Goal: Task Accomplishment & Management: Manage account settings

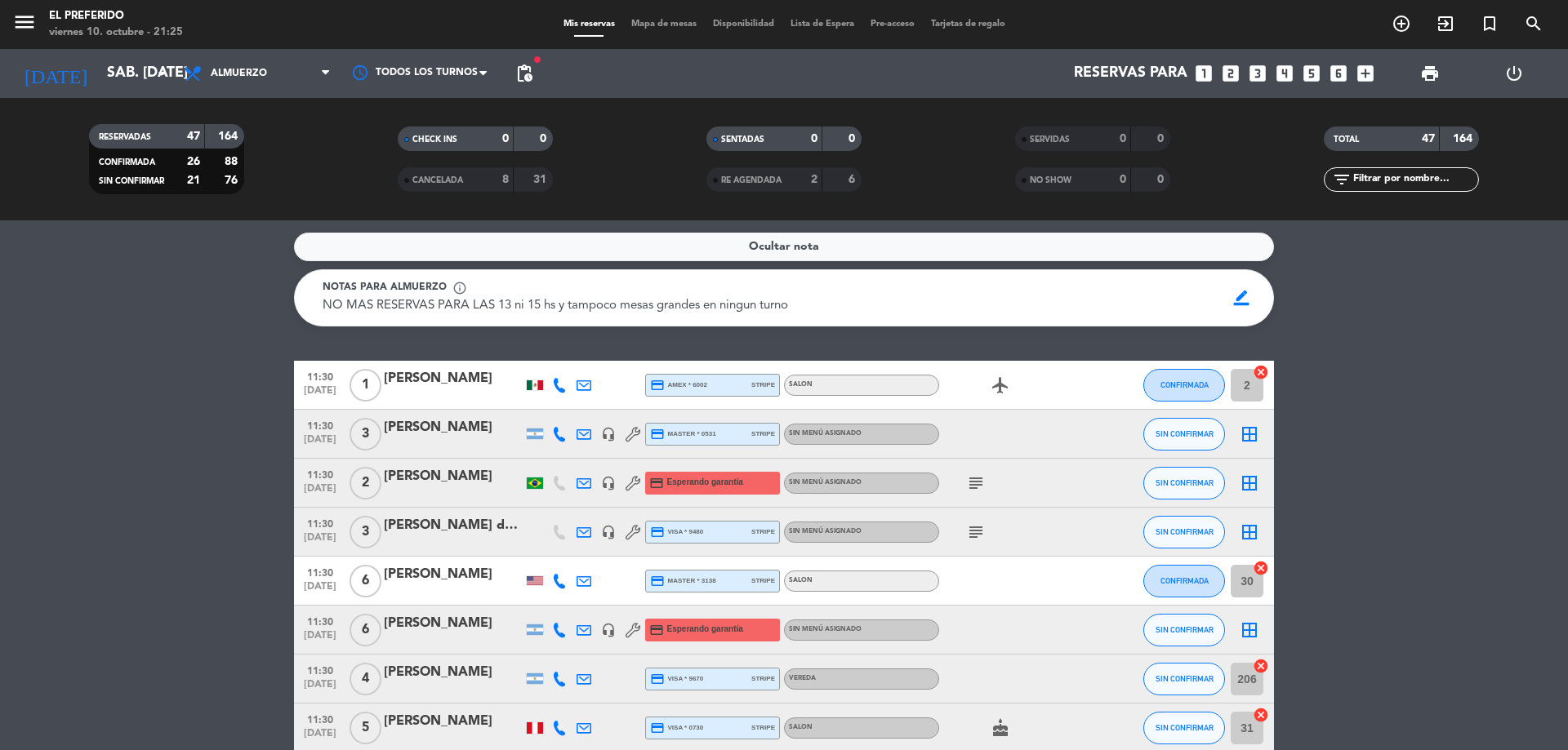
click at [527, 85] on span "pending_actions" at bounding box center [524, 73] width 33 height 33
click at [523, 74] on span "pending_actions" at bounding box center [524, 73] width 19 height 19
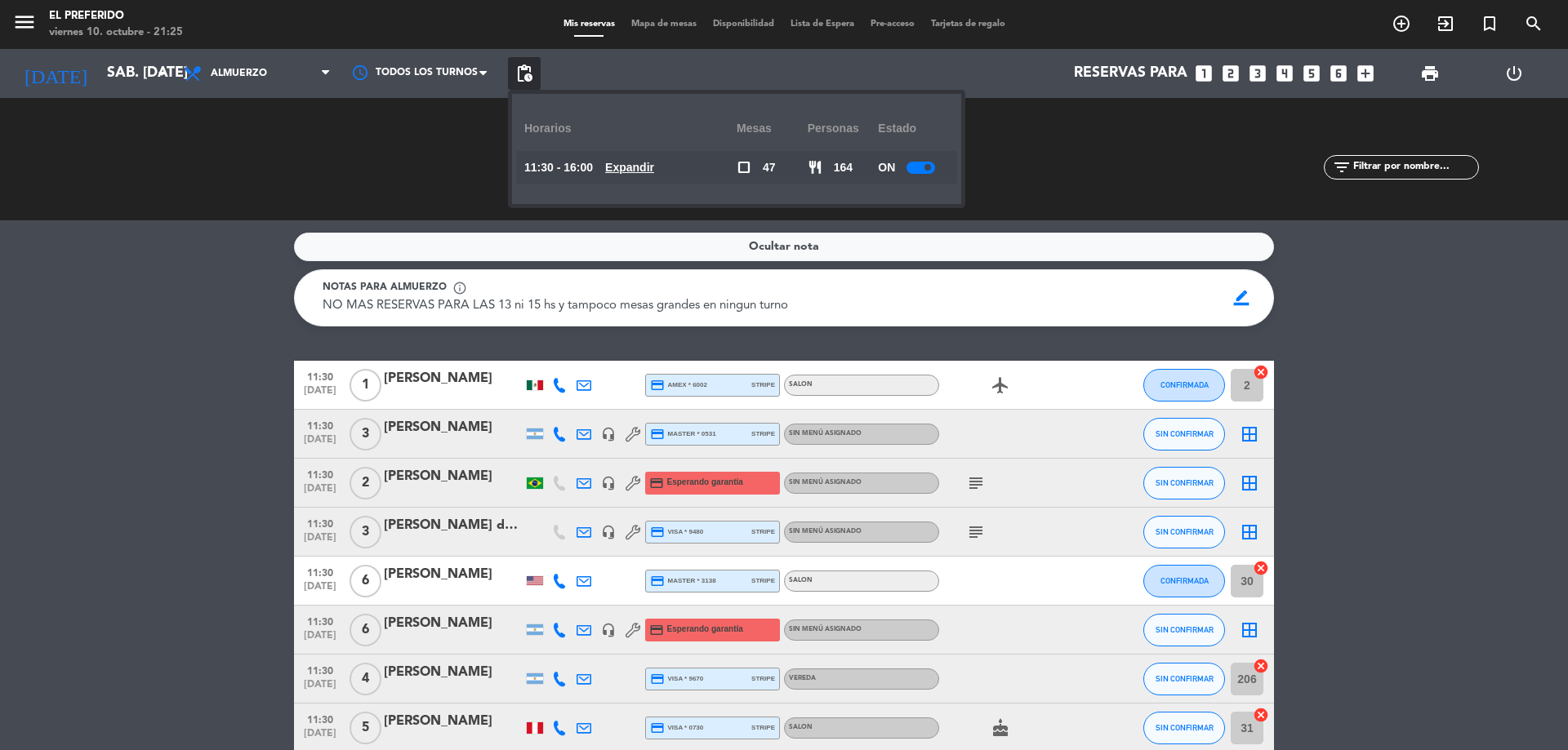
click at [632, 166] on u "Expandir" at bounding box center [629, 168] width 49 height 13
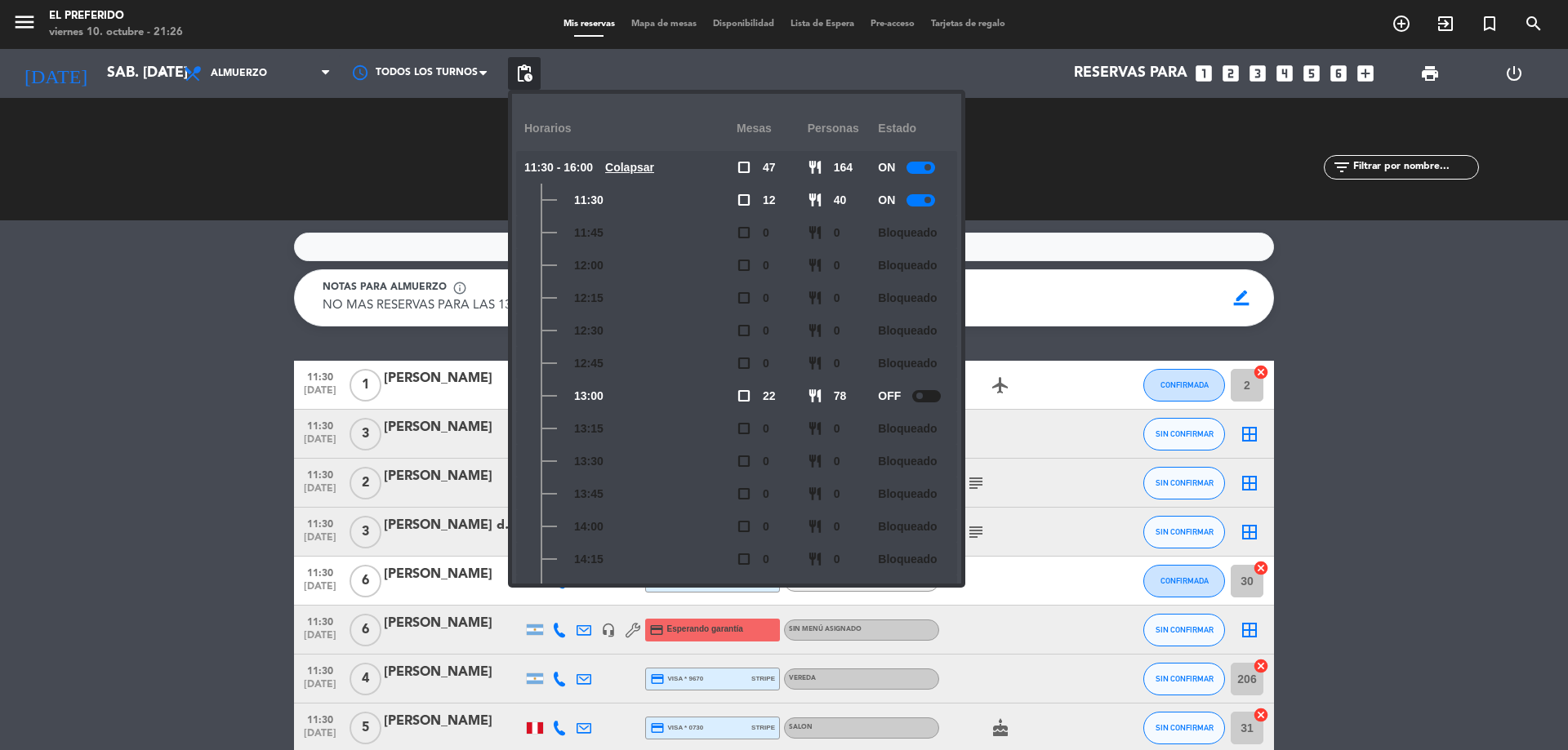
click at [929, 203] on span at bounding box center [928, 200] width 7 height 7
click at [920, 169] on div at bounding box center [920, 168] width 28 height 13
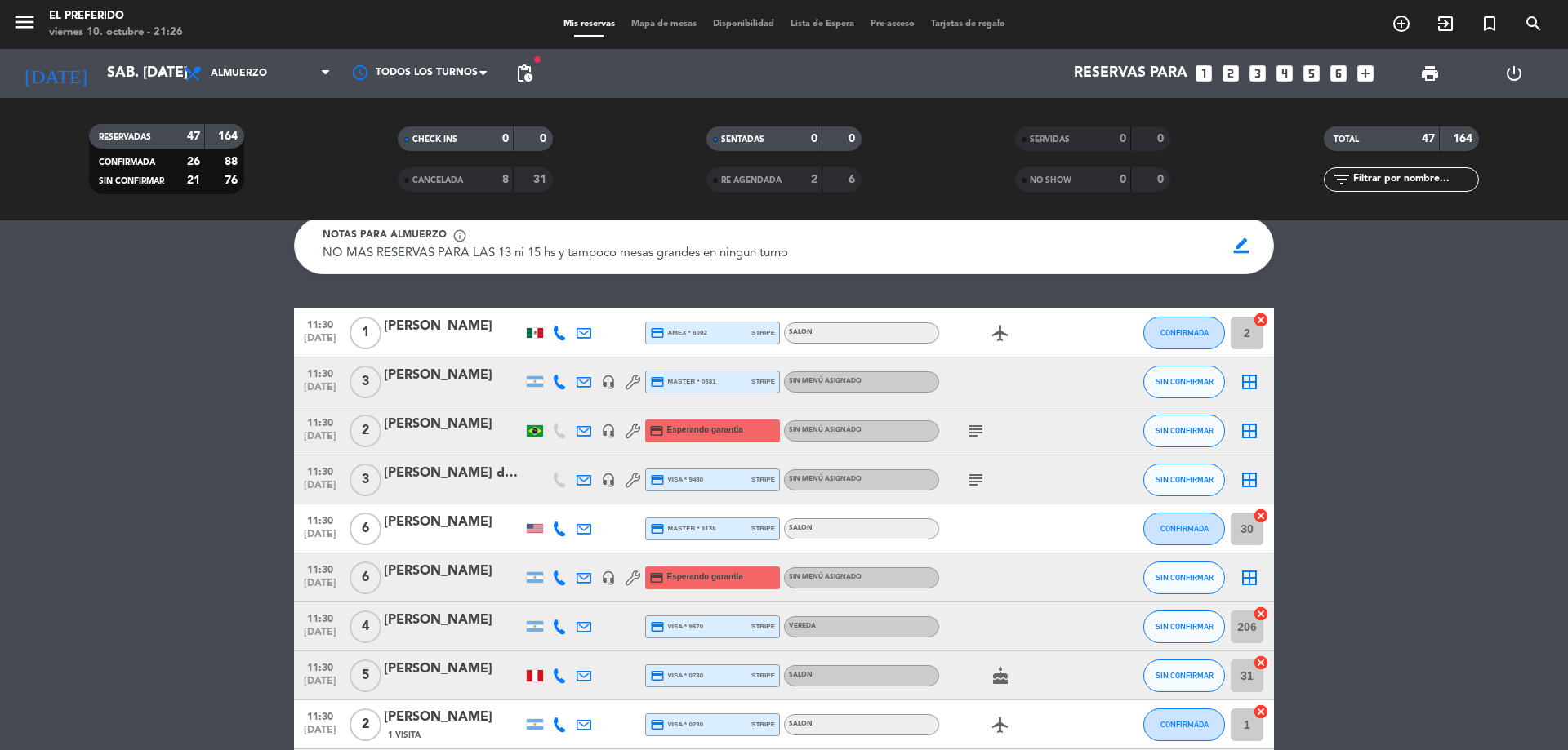
scroll to position [82, 0]
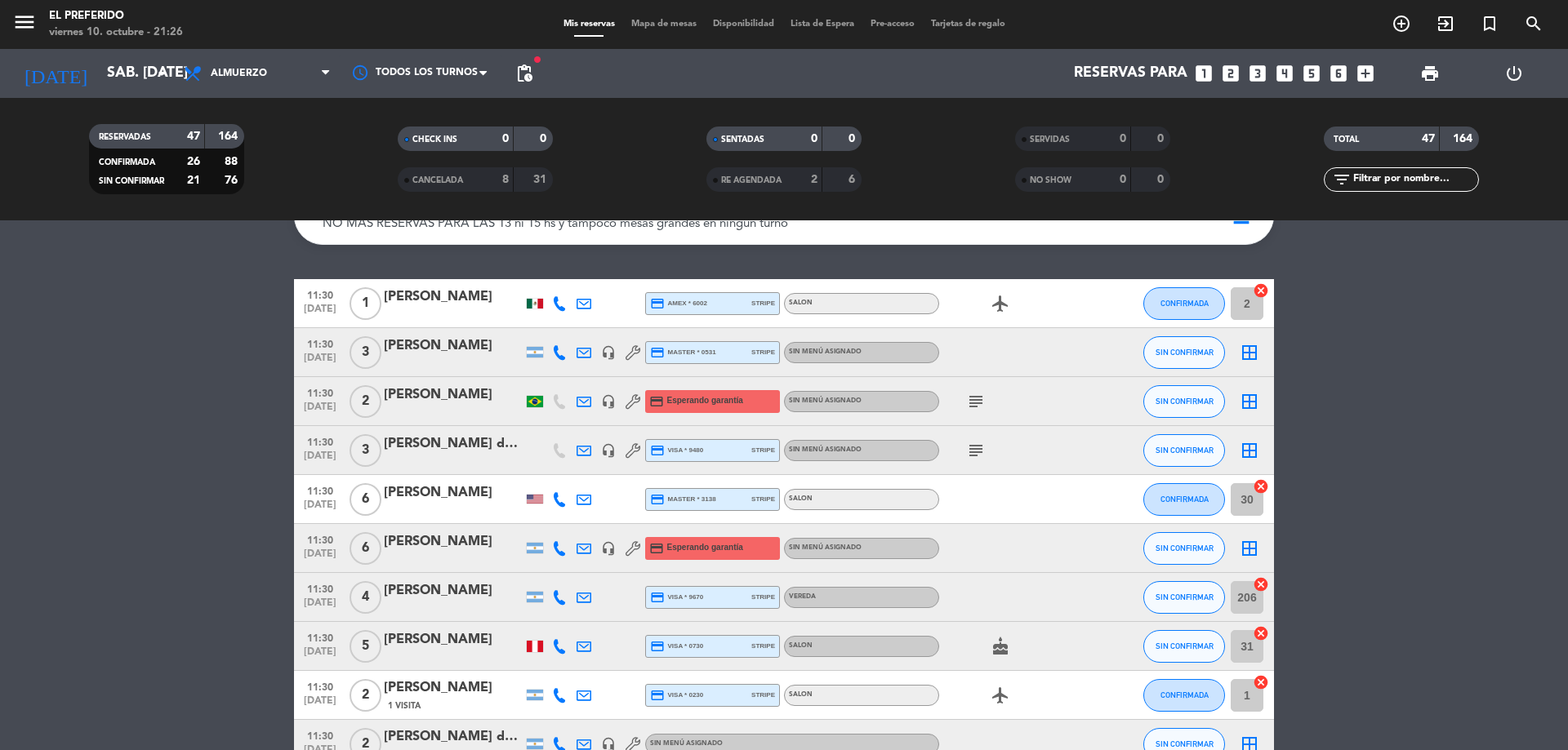
drag, startPoint x: 979, startPoint y: 402, endPoint x: 971, endPoint y: 408, distance: 10.0
click at [977, 403] on icon "subject" at bounding box center [976, 401] width 19 height 19
click at [970, 451] on icon "subject" at bounding box center [976, 451] width 19 height 19
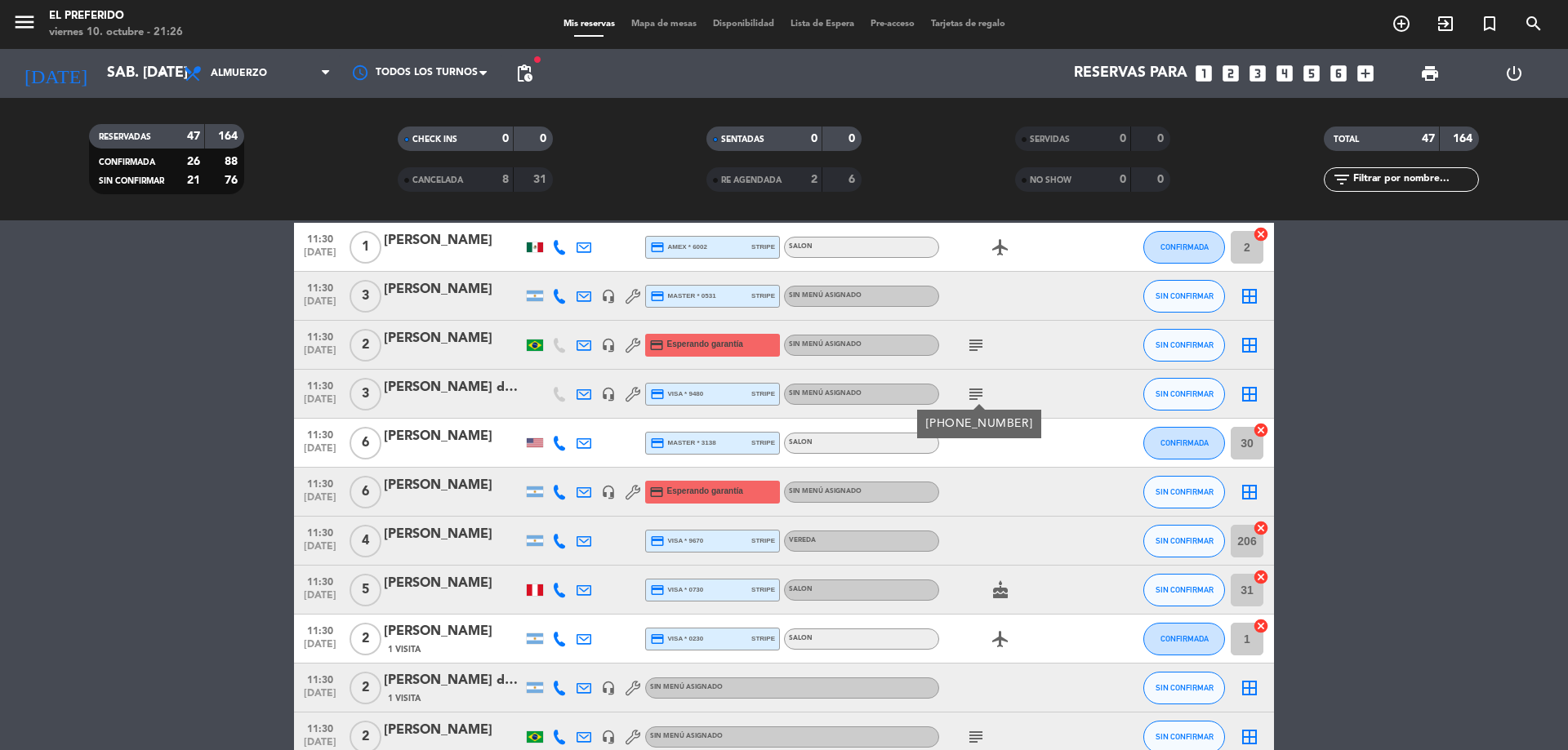
scroll to position [164, 0]
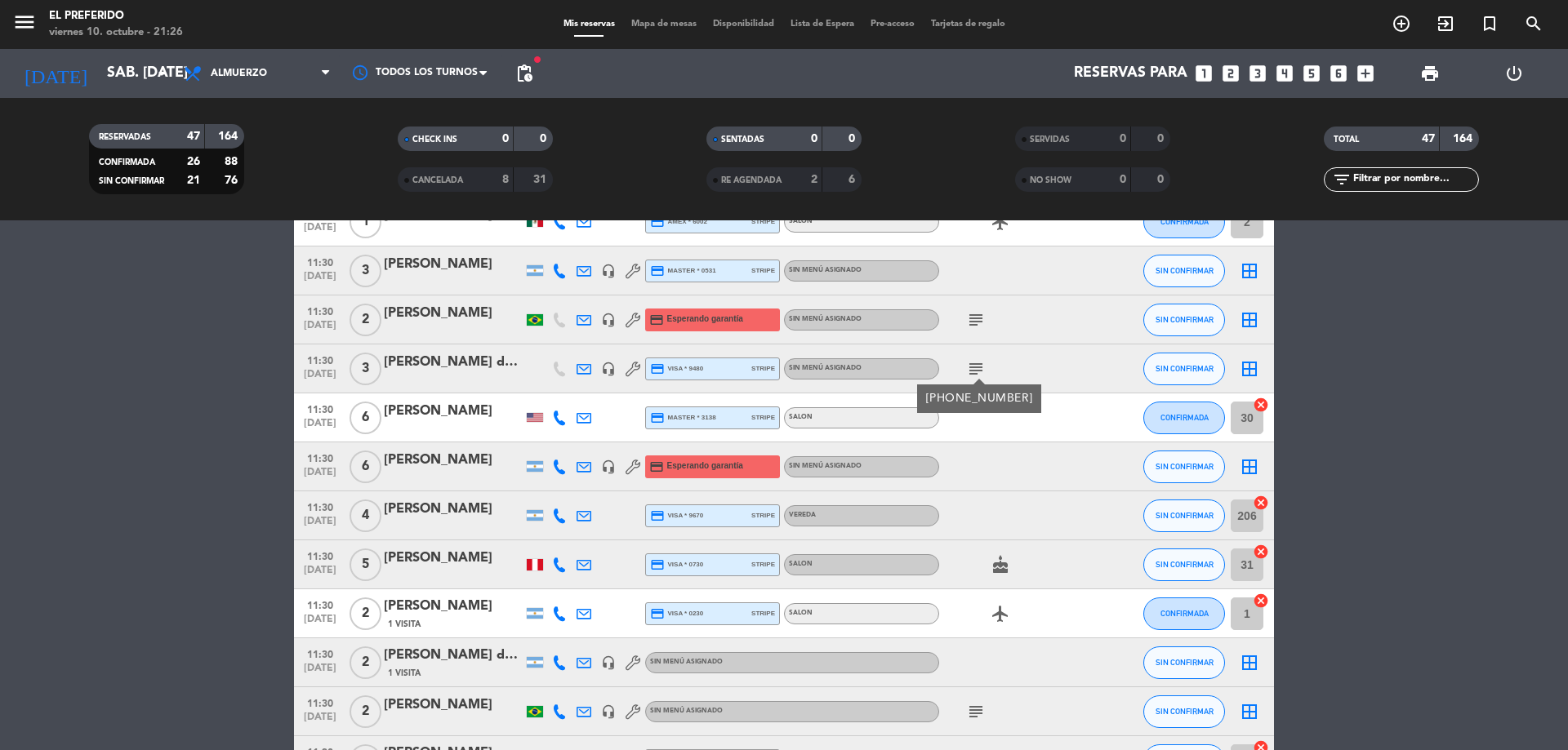
click at [324, 460] on span "11:30" at bounding box center [320, 457] width 41 height 19
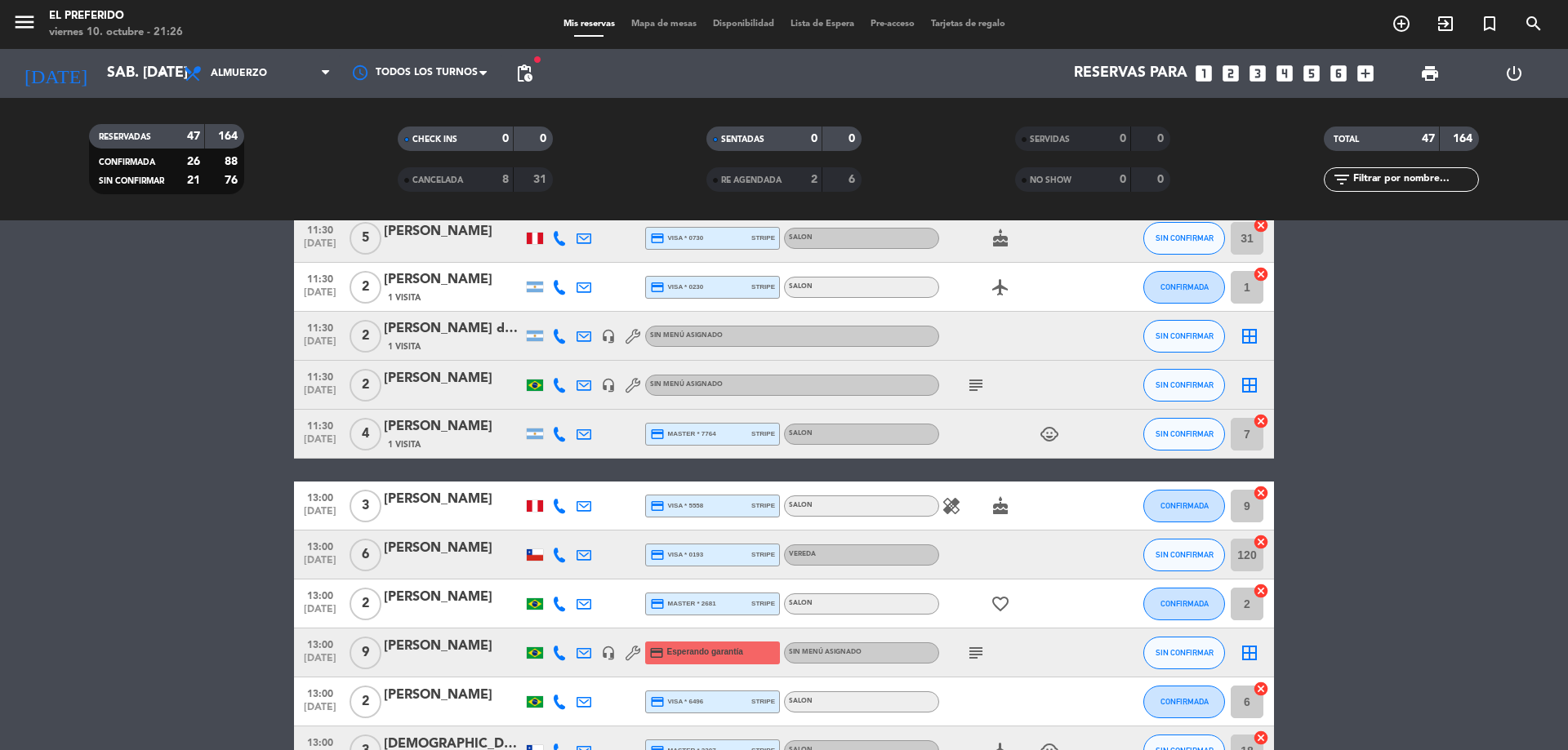
scroll to position [653, 0]
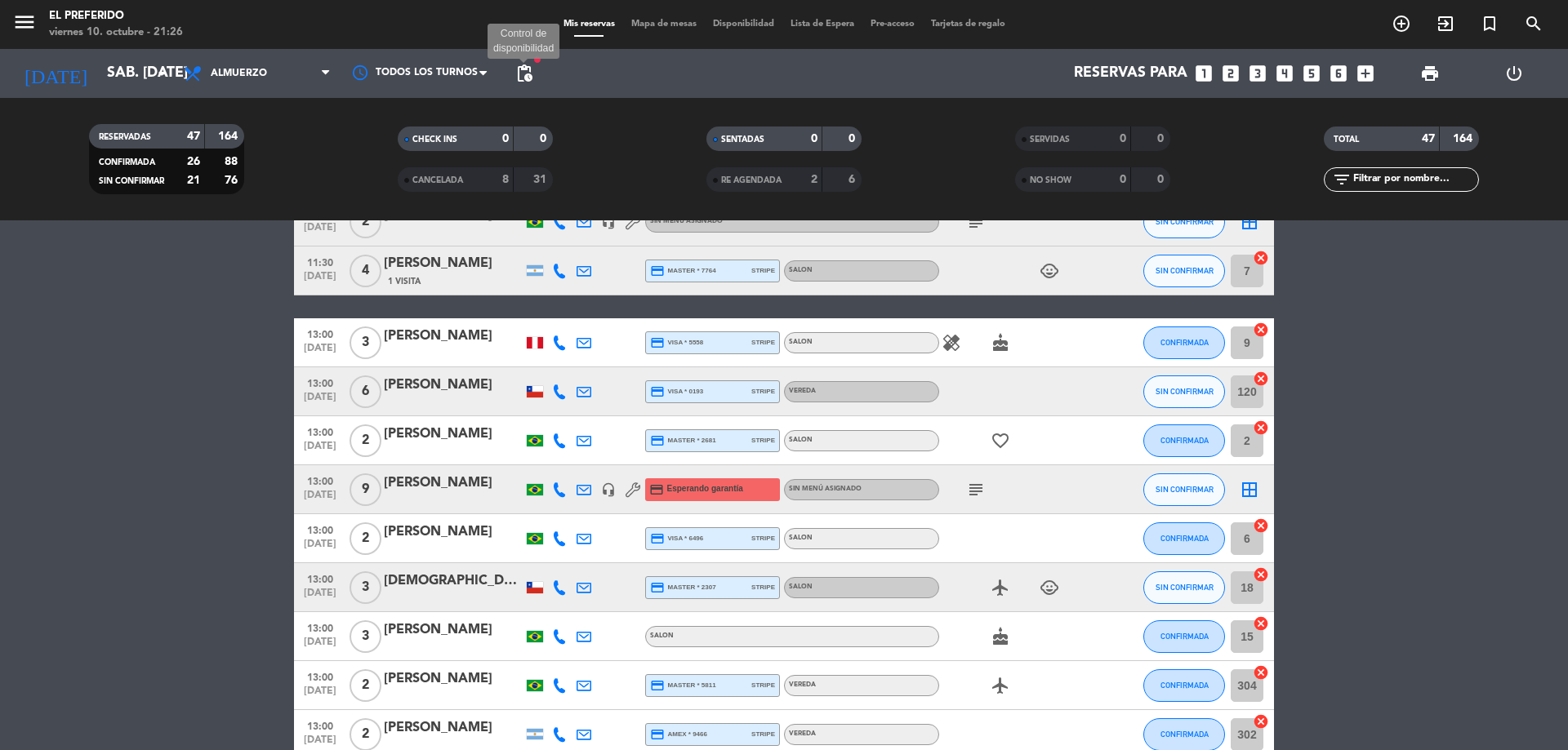
click at [523, 81] on span "pending_actions" at bounding box center [524, 73] width 19 height 19
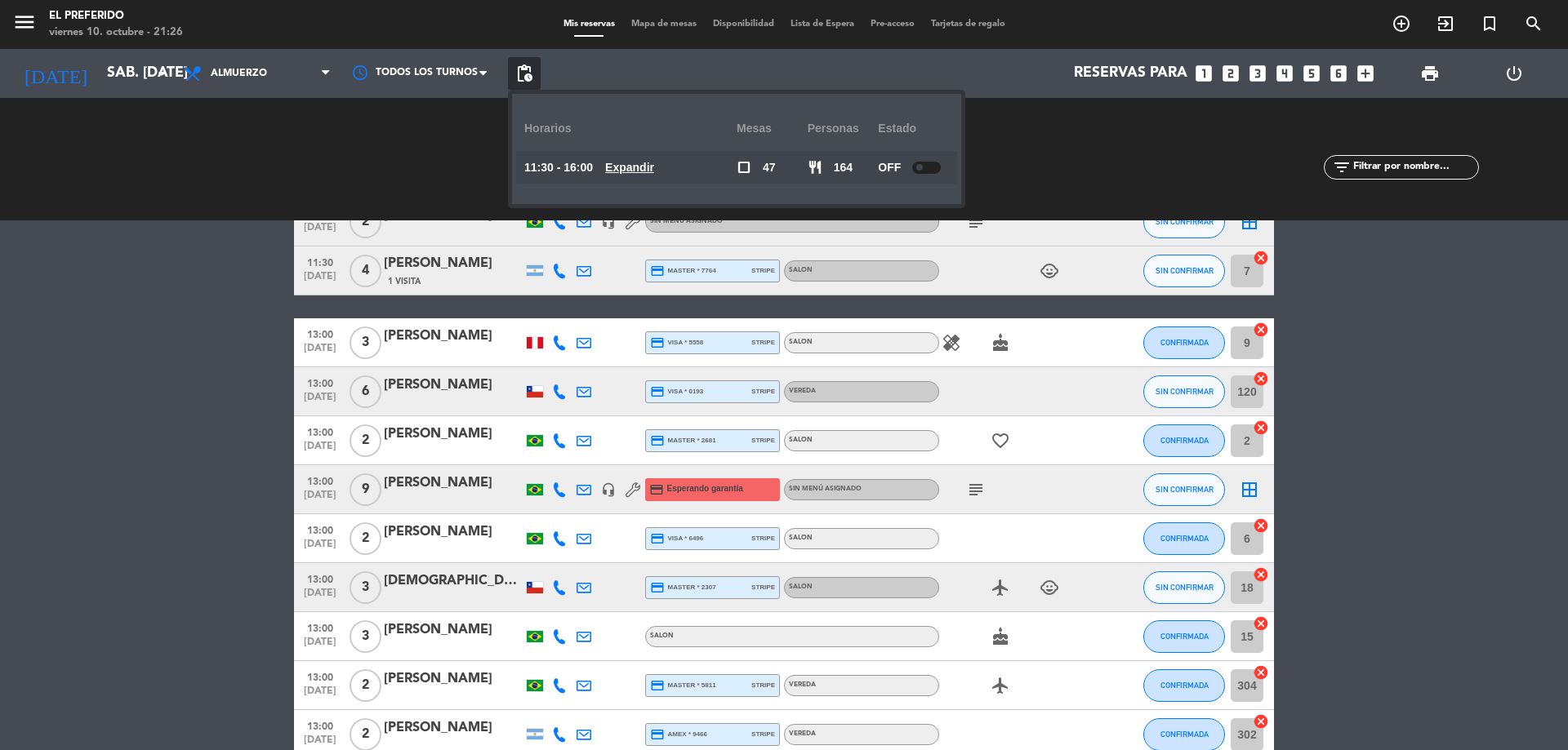
click at [632, 164] on u "Expandir" at bounding box center [629, 168] width 49 height 13
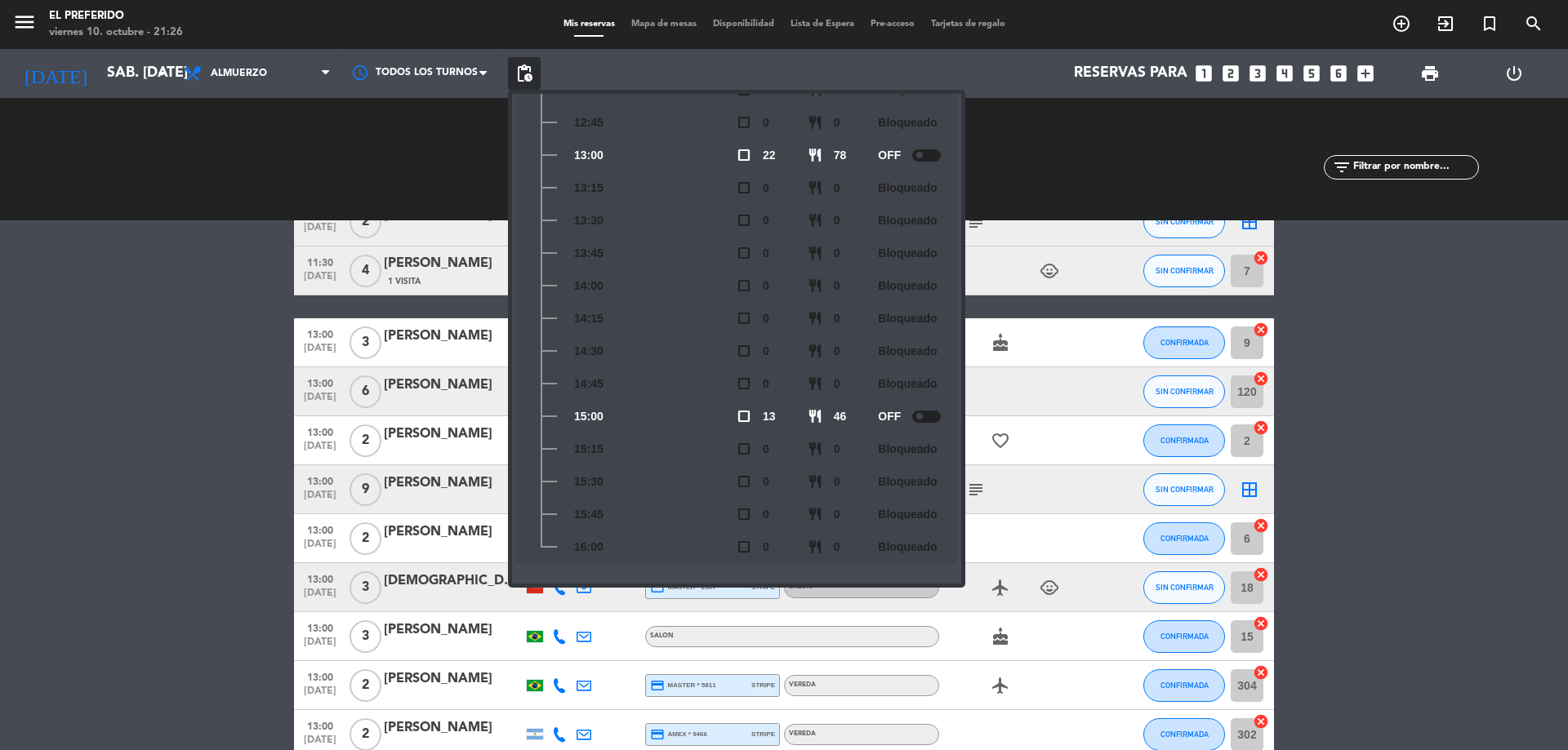
scroll to position [0, 0]
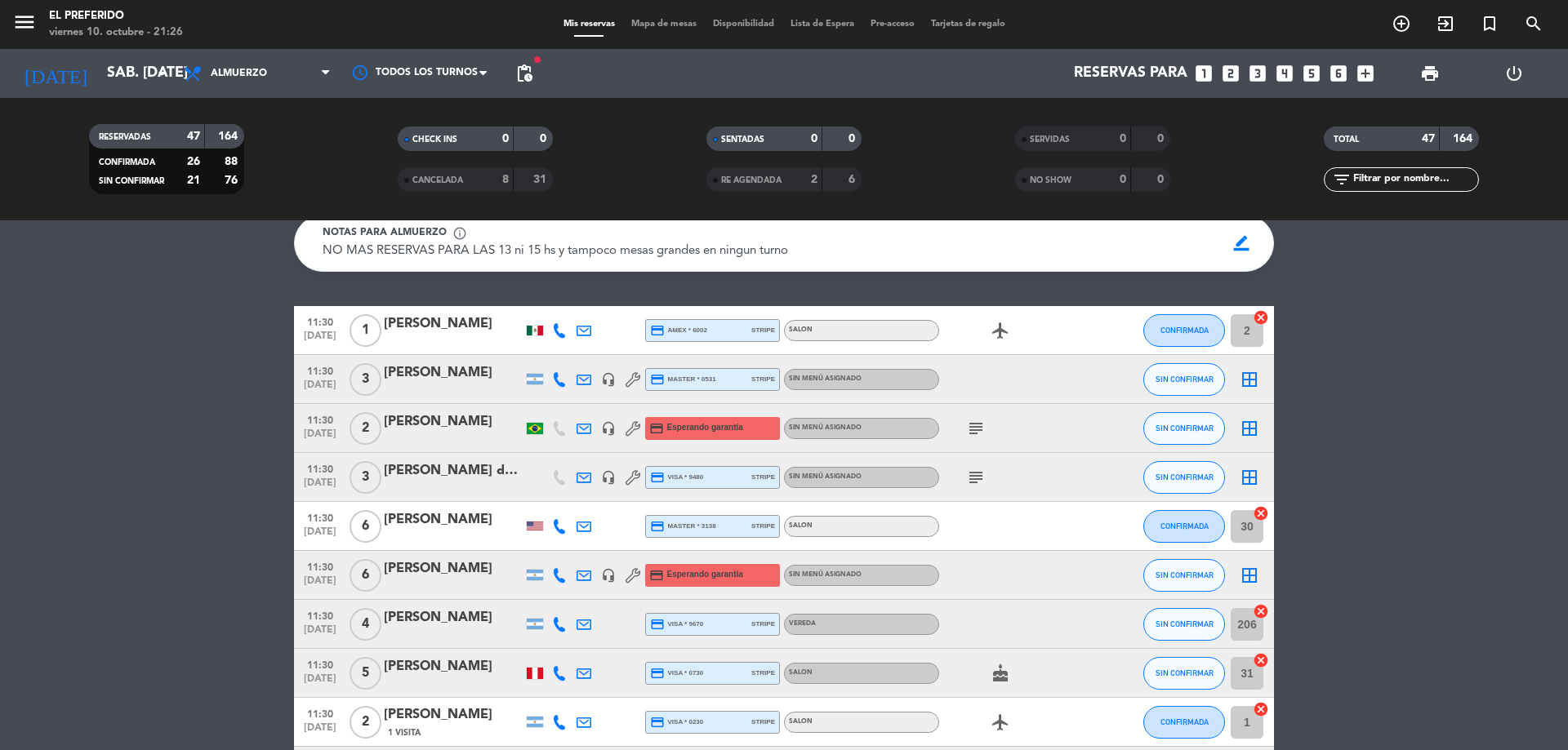
scroll to position [82, 0]
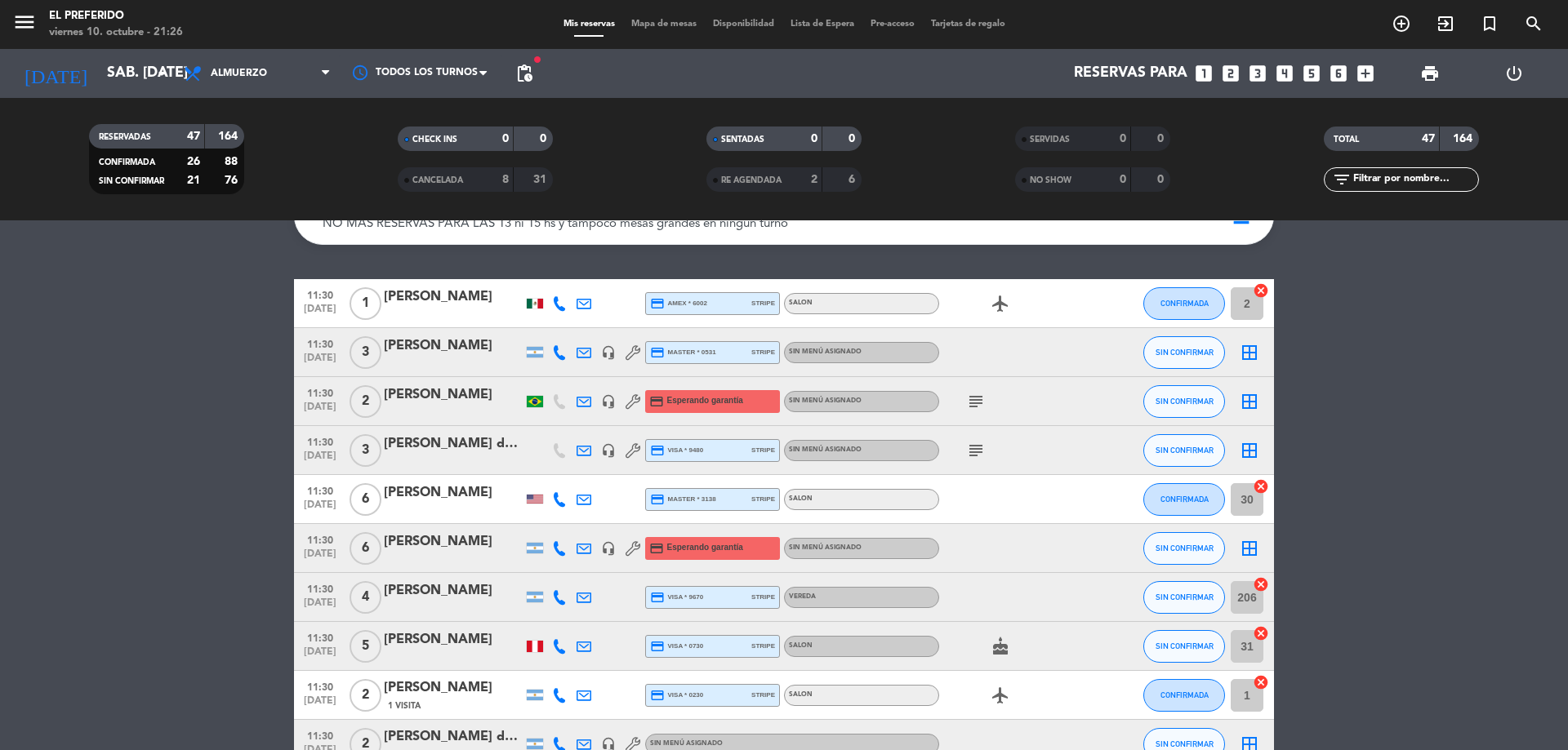
click at [300, 493] on span "11:30" at bounding box center [320, 490] width 41 height 19
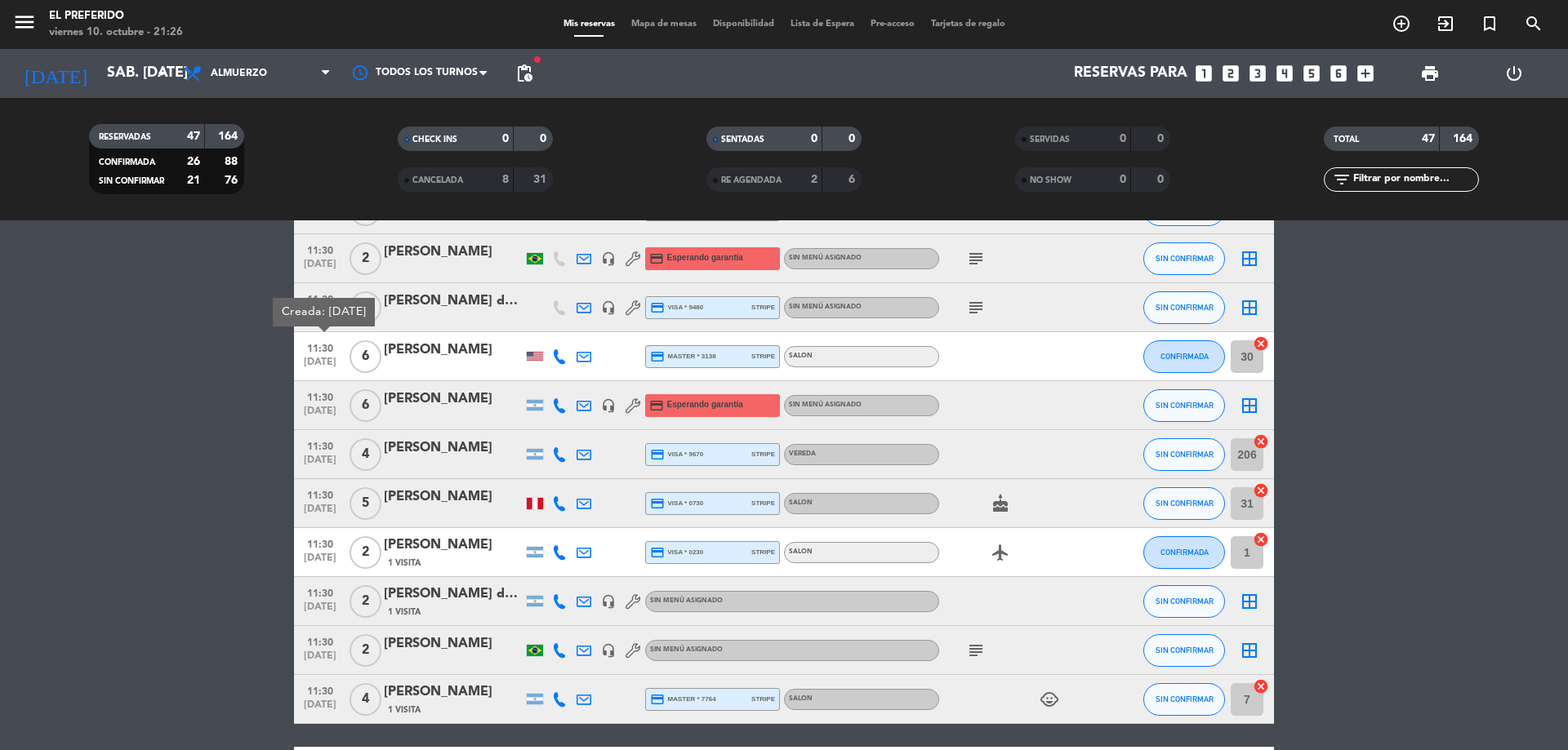
scroll to position [245, 0]
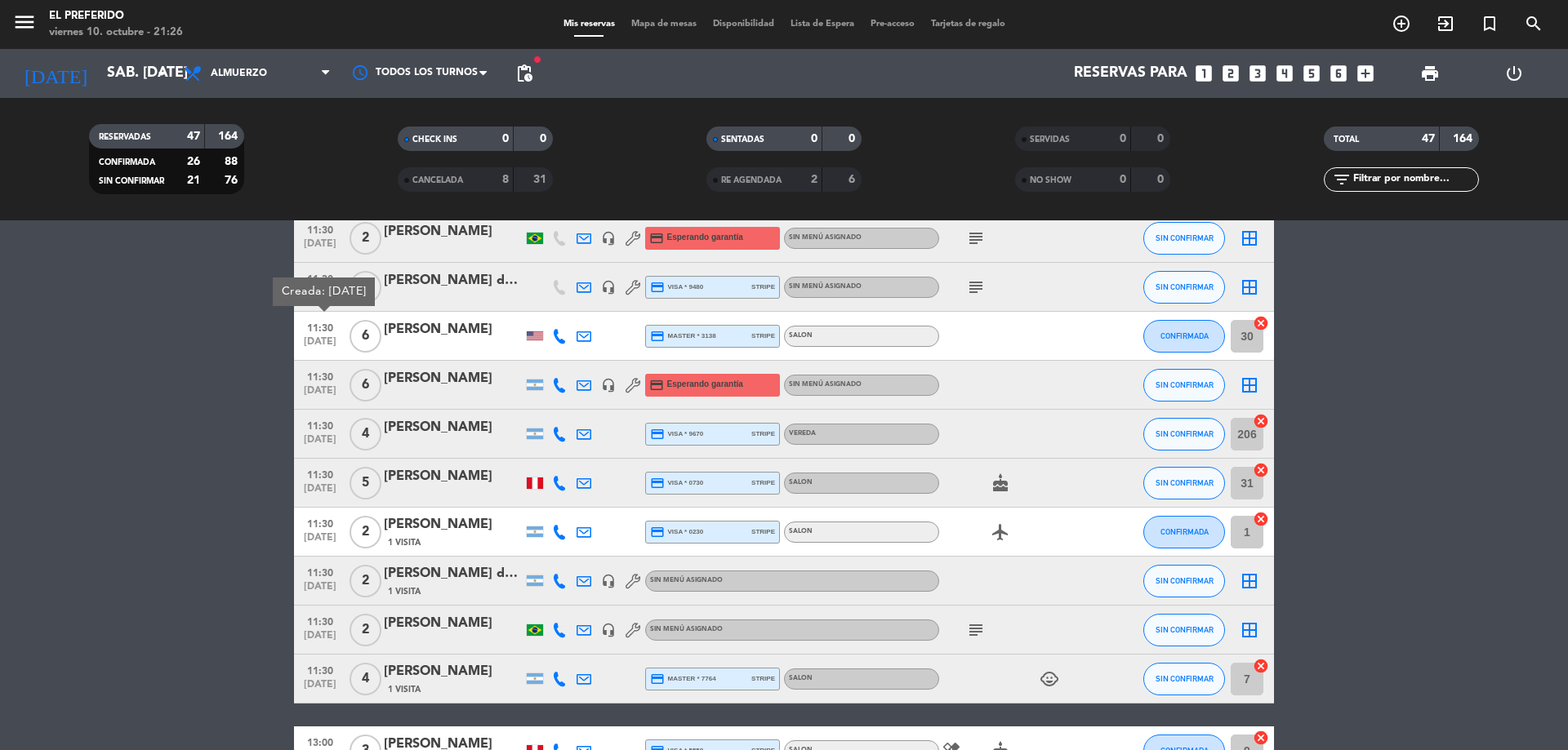
click at [322, 481] on span "11:30" at bounding box center [320, 474] width 41 height 19
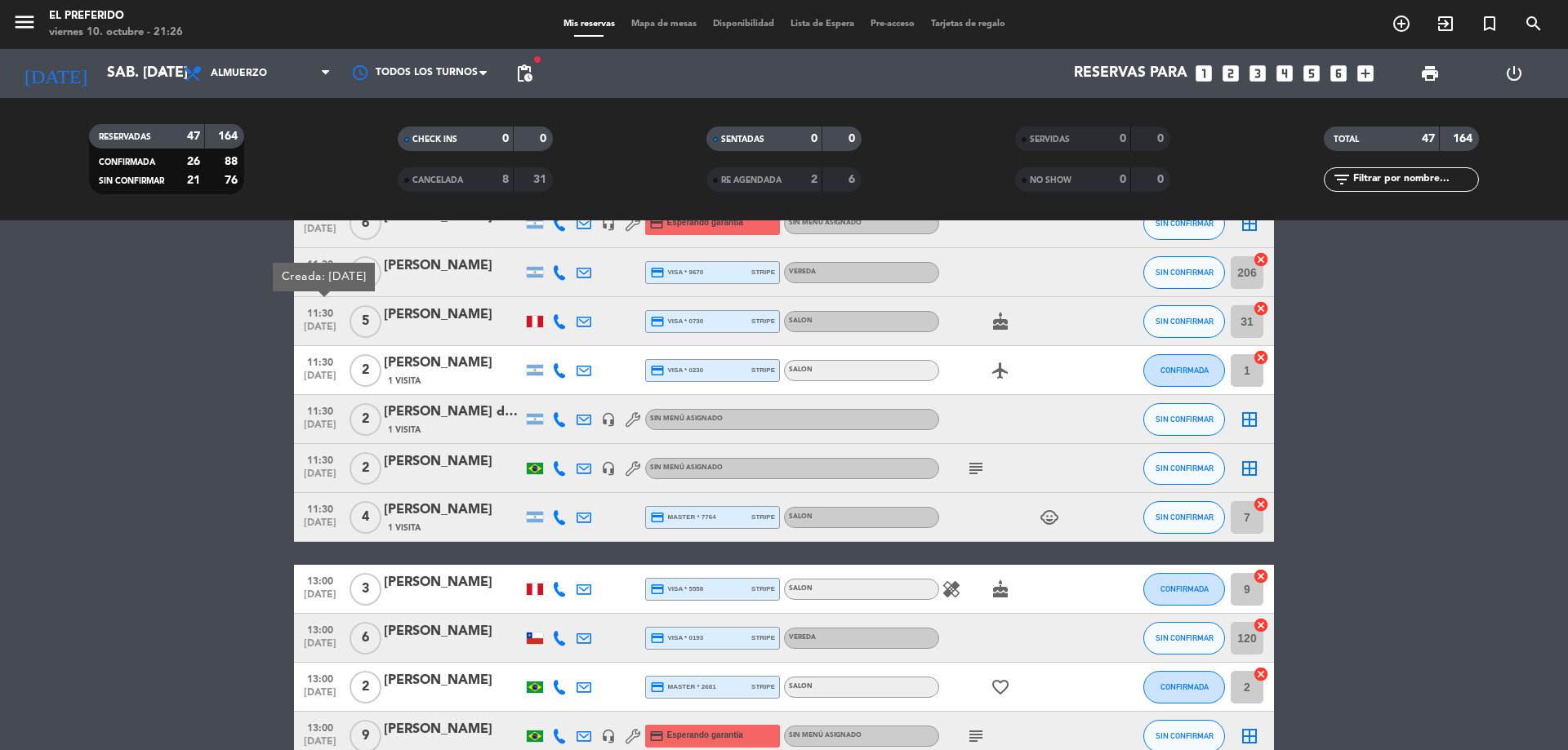
scroll to position [571, 0]
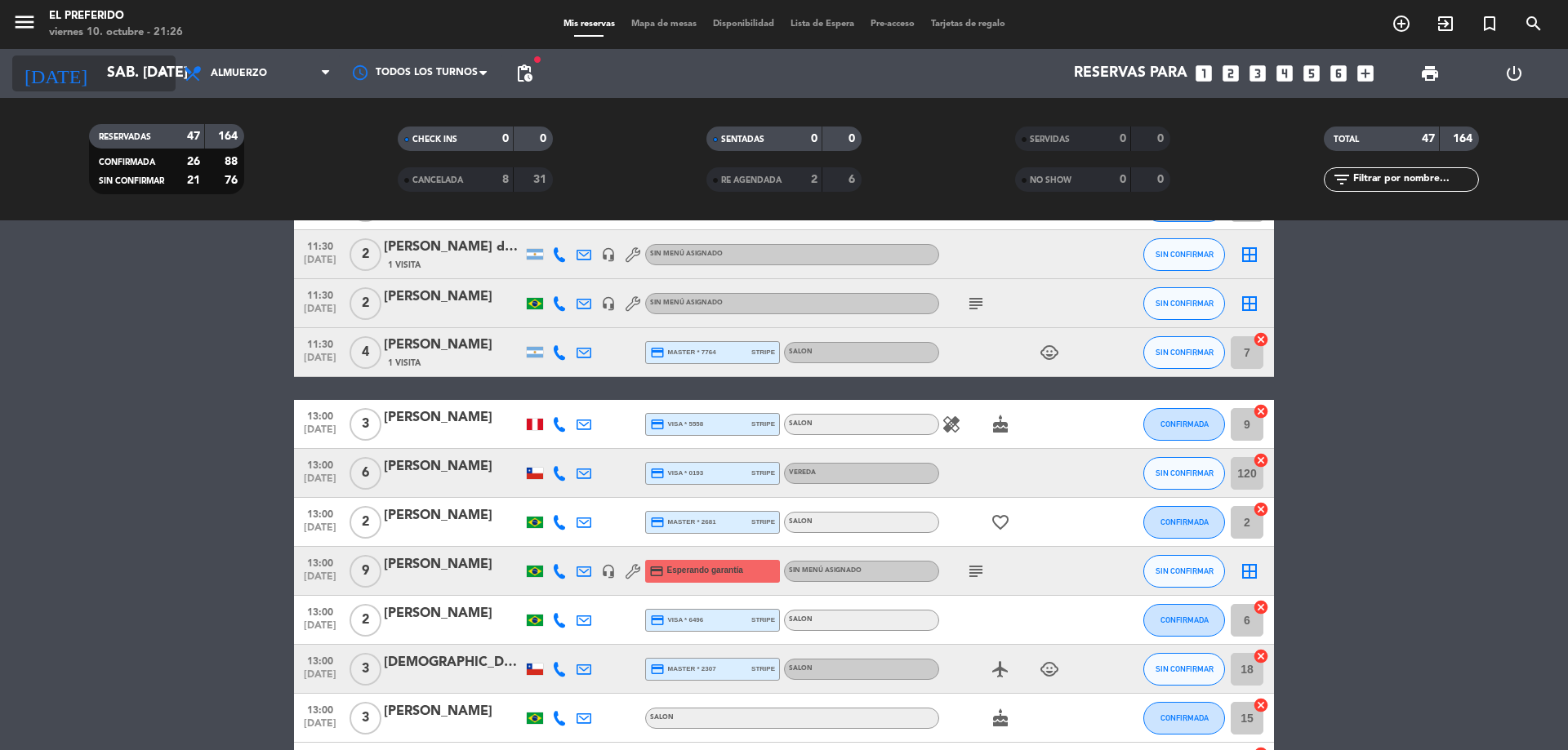
click at [134, 83] on input "sáb. [DATE]" at bounding box center [193, 73] width 189 height 33
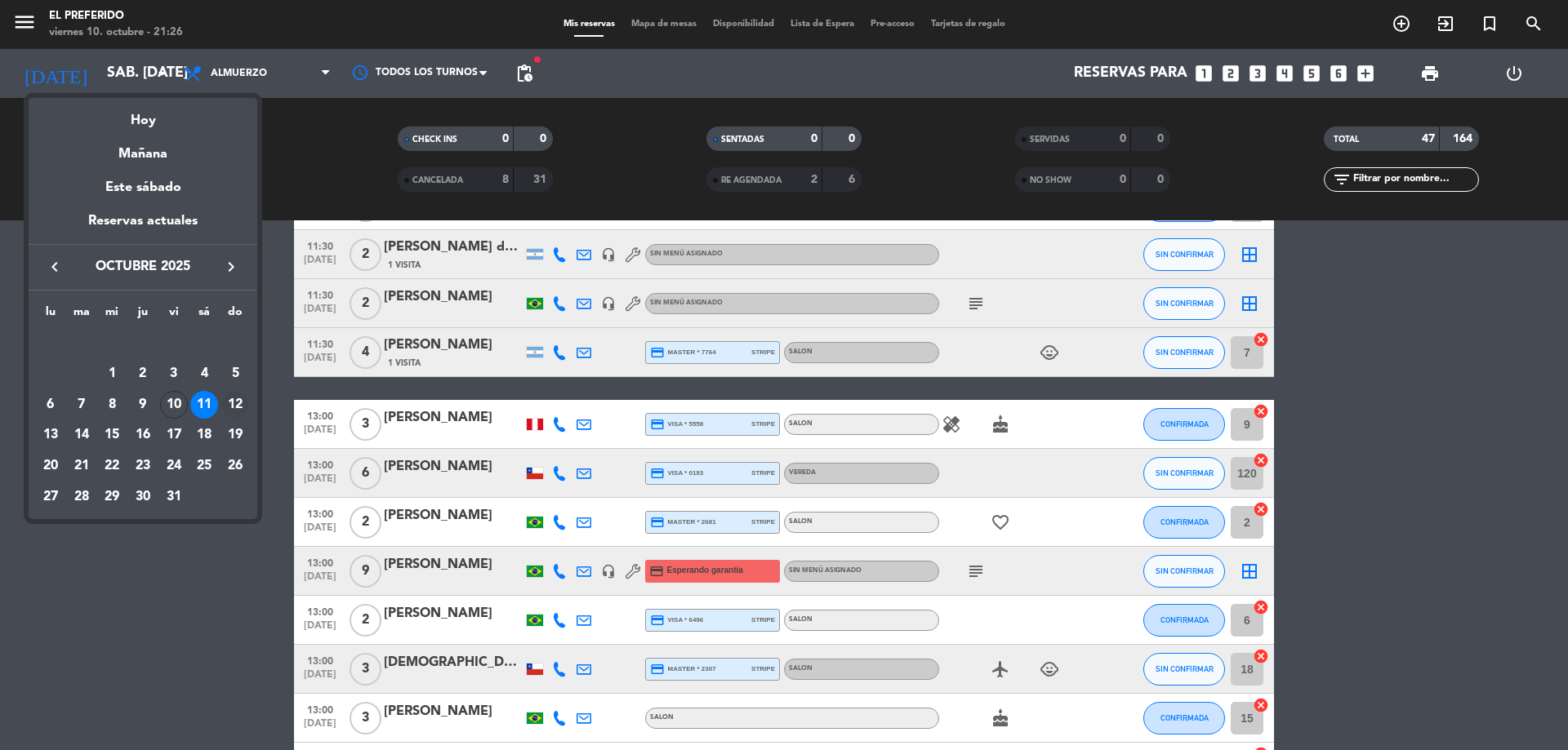
click at [238, 400] on div "12" at bounding box center [234, 405] width 28 height 28
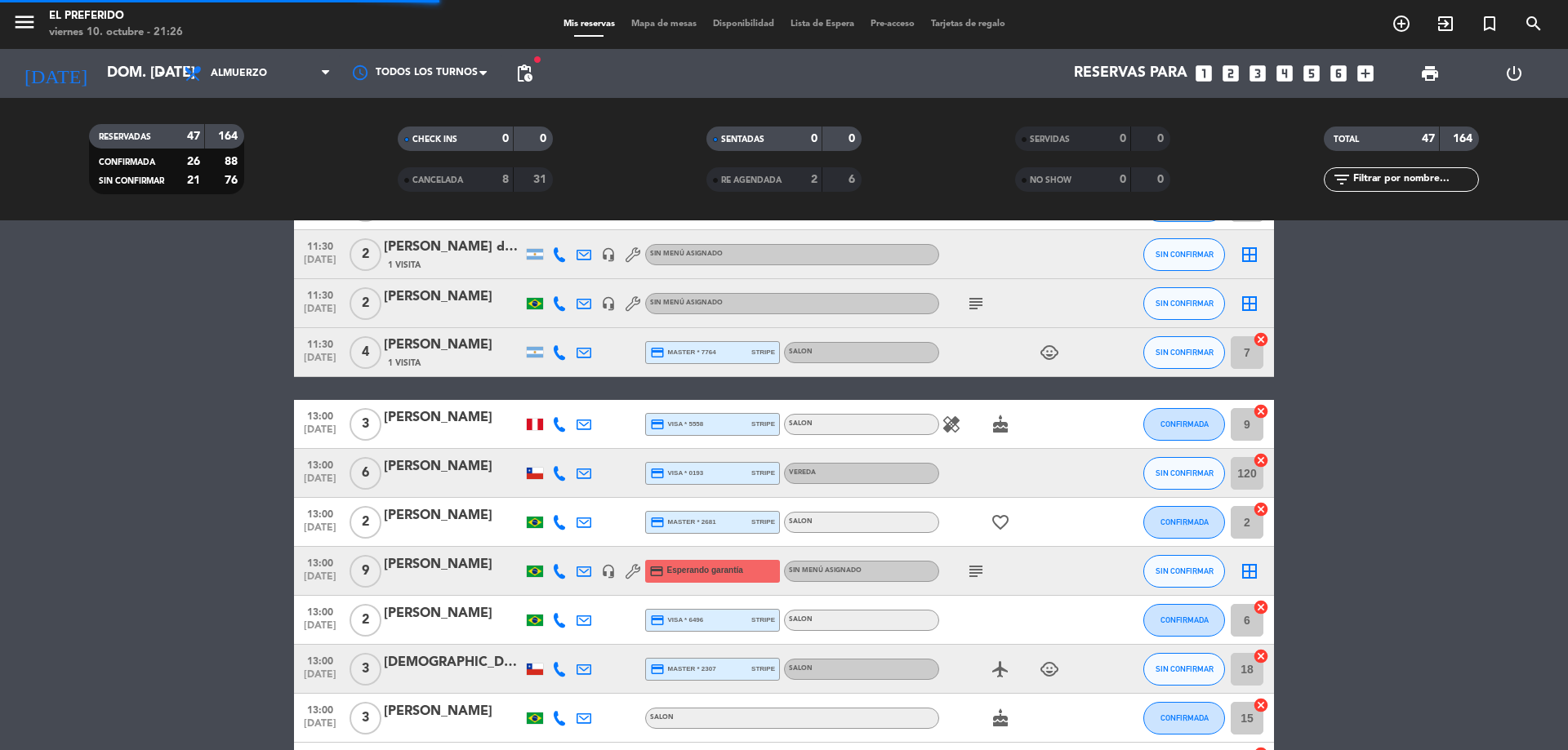
scroll to position [506, 0]
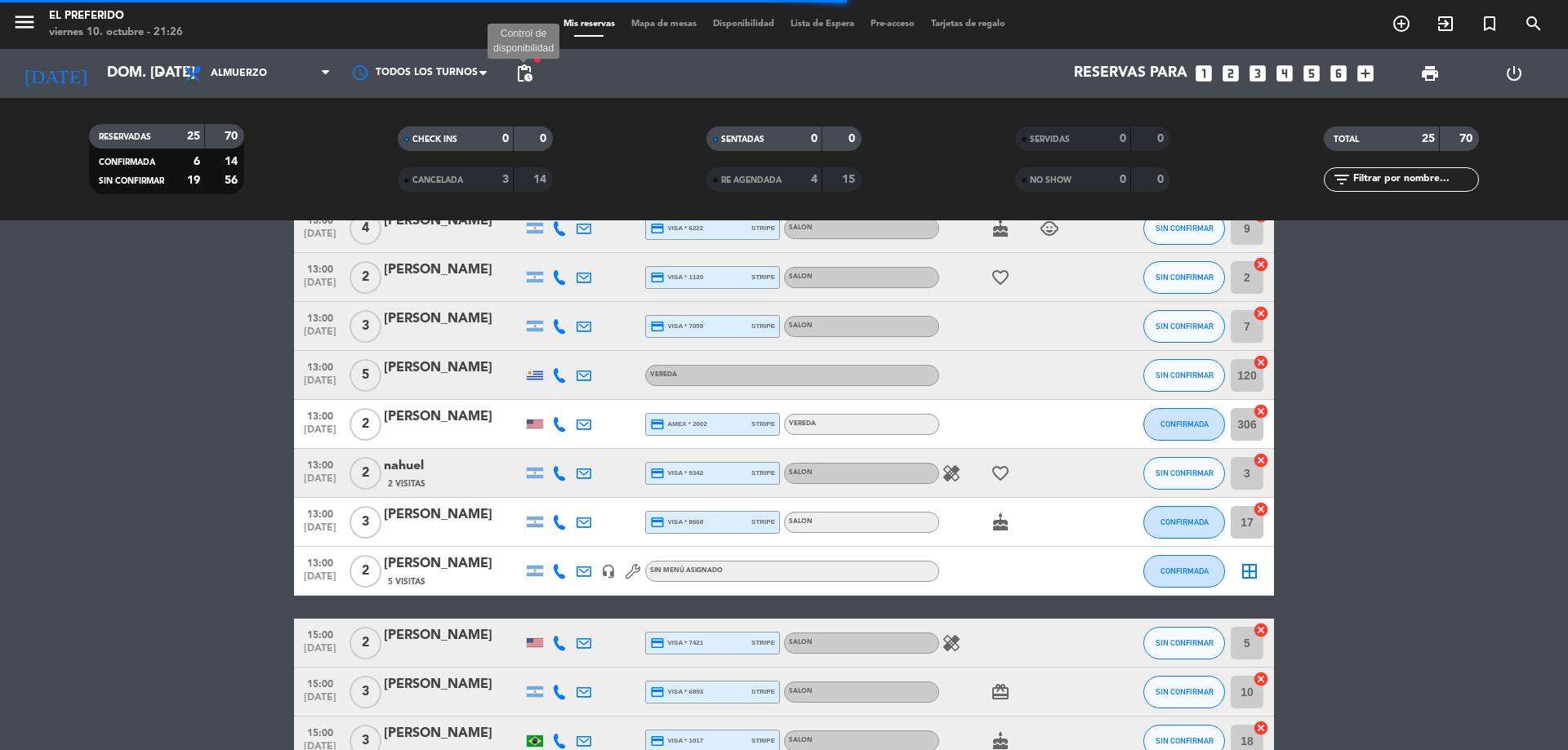
click at [531, 82] on span "pending_actions" at bounding box center [524, 73] width 19 height 19
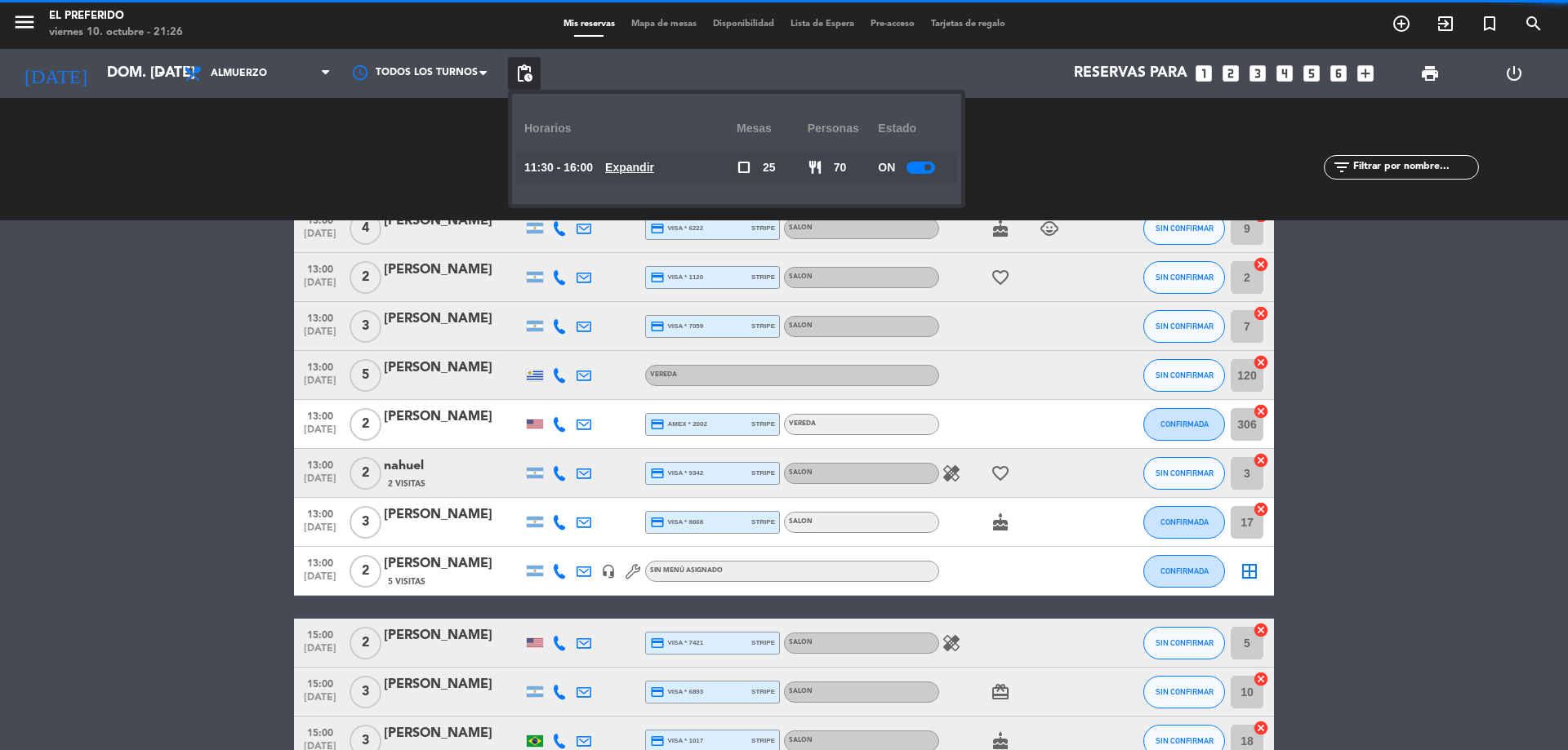
click at [653, 170] on u "Expandir" at bounding box center [629, 168] width 49 height 13
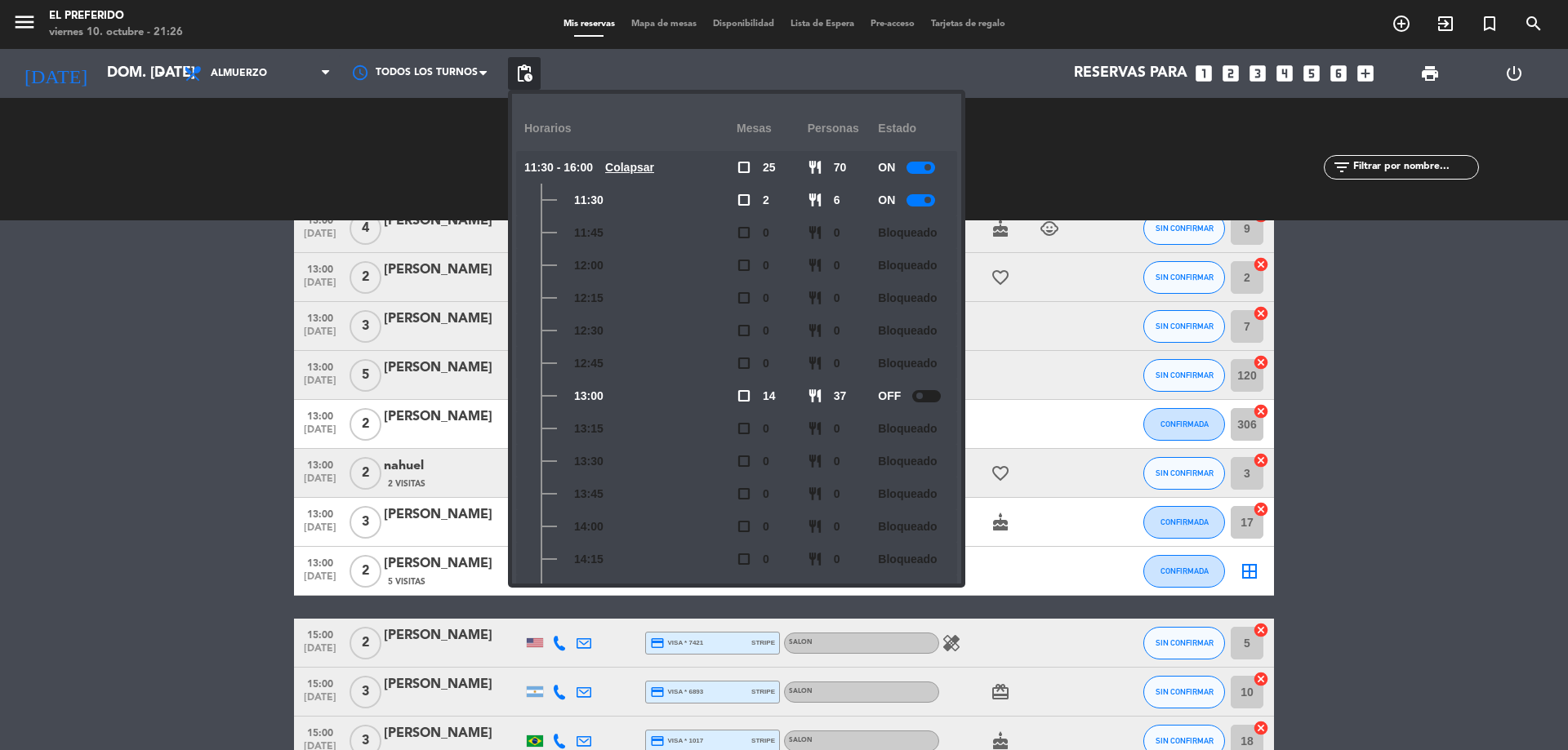
scroll to position [241, 0]
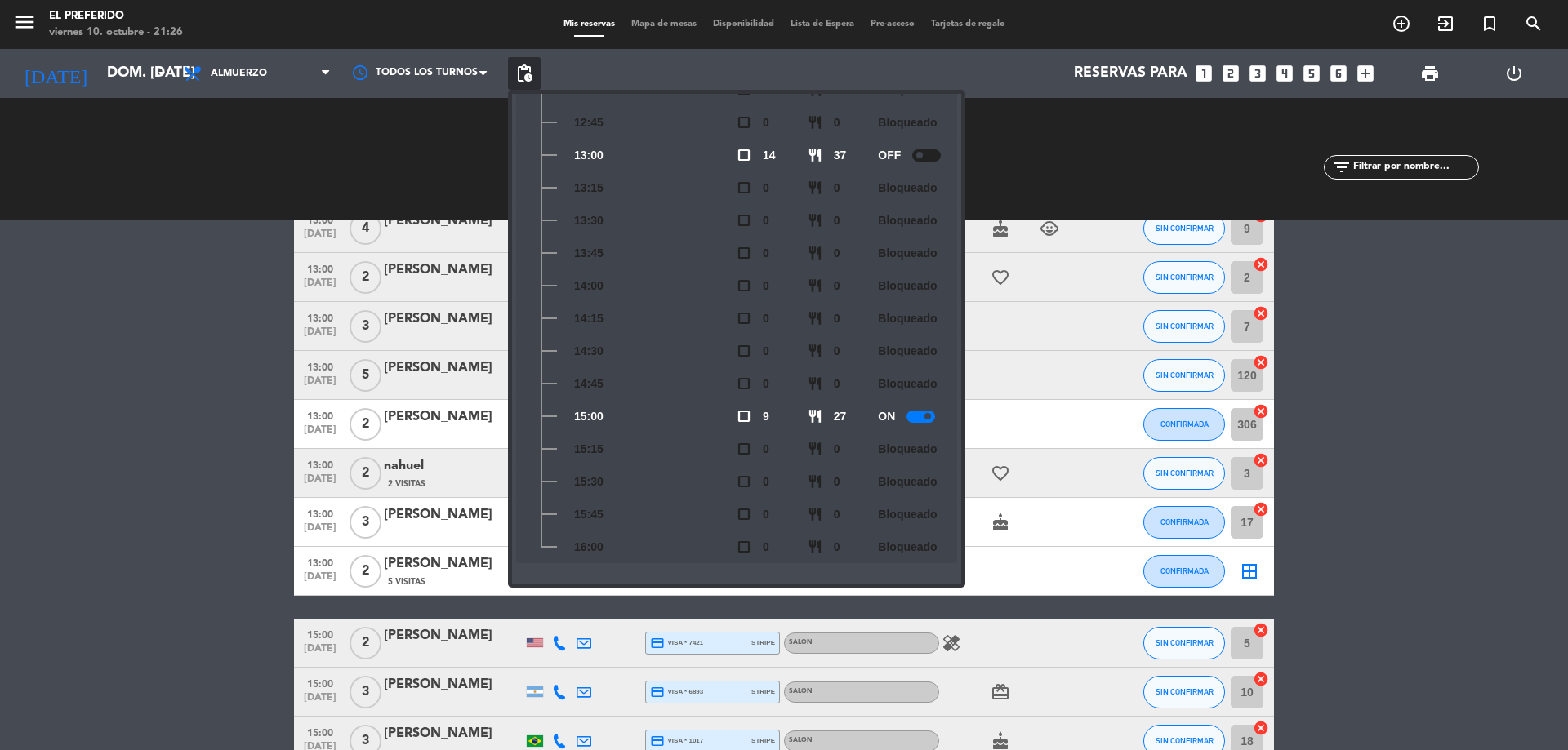
click at [292, 300] on bookings-row "11:30 [DATE] 4 [PERSON_NAME] 1 Visita credit_card visa * 4224 stripe SALON chil…" at bounding box center [784, 424] width 1568 height 1271
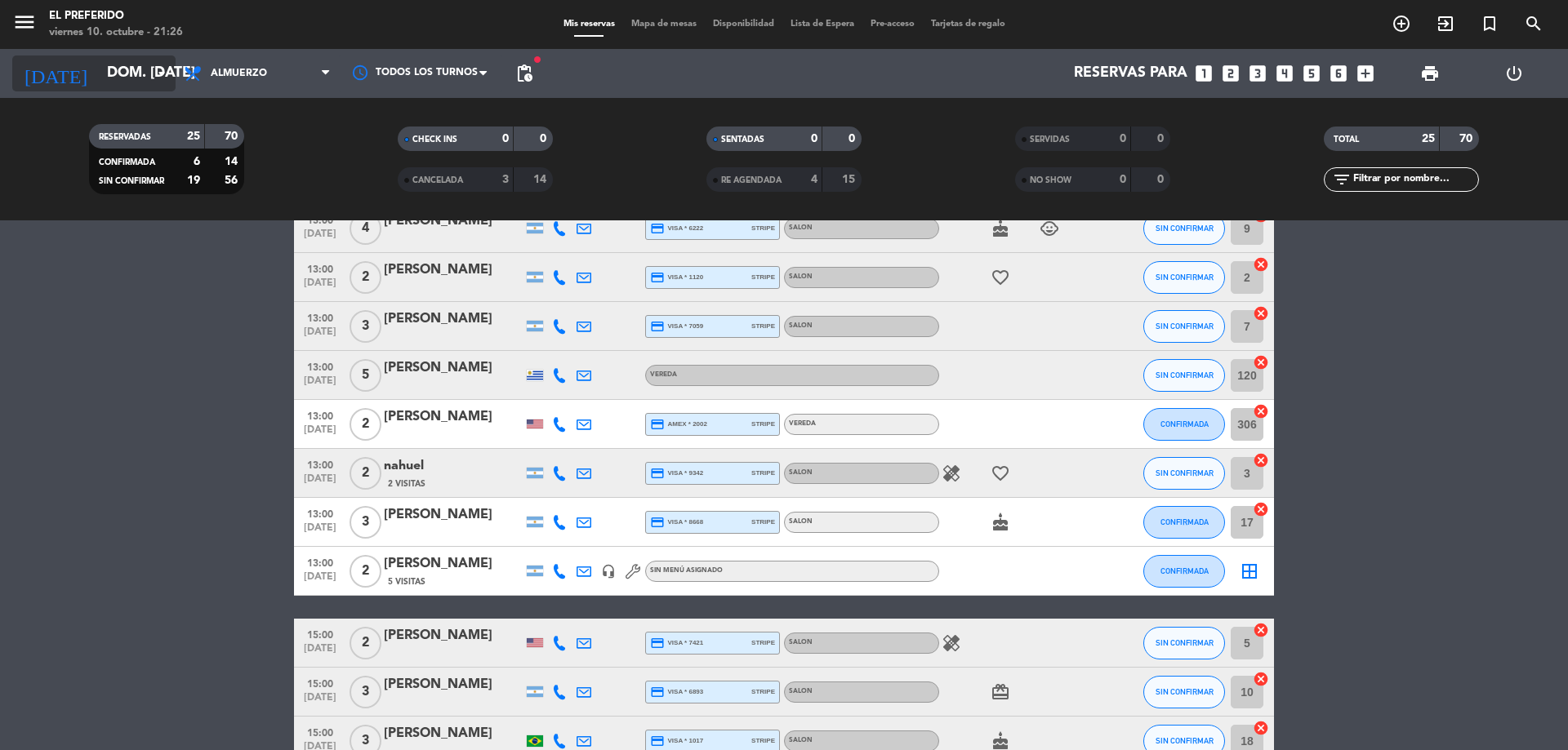
click at [125, 69] on input "dom. [DATE]" at bounding box center [193, 73] width 189 height 33
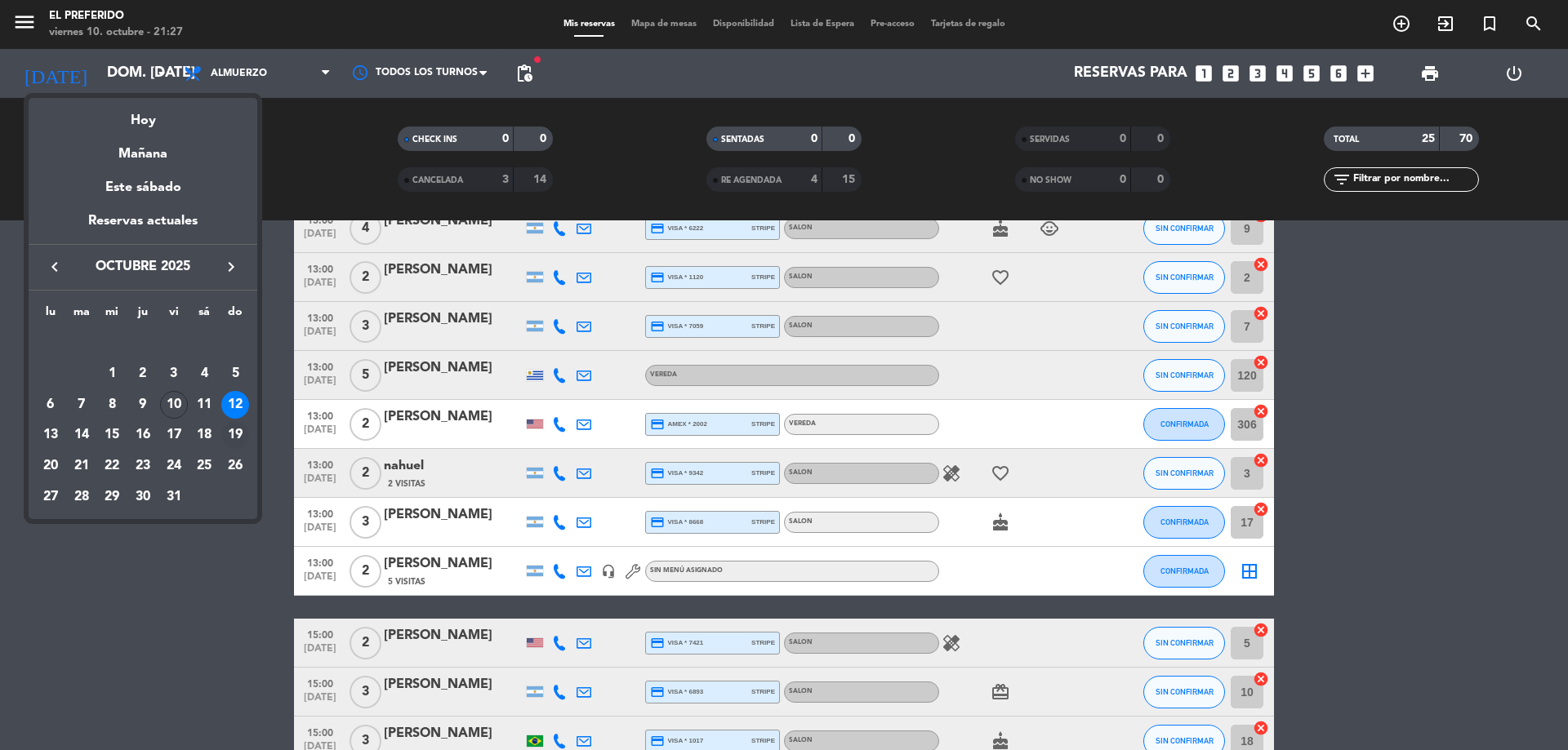
click at [234, 426] on div "19" at bounding box center [234, 435] width 28 height 28
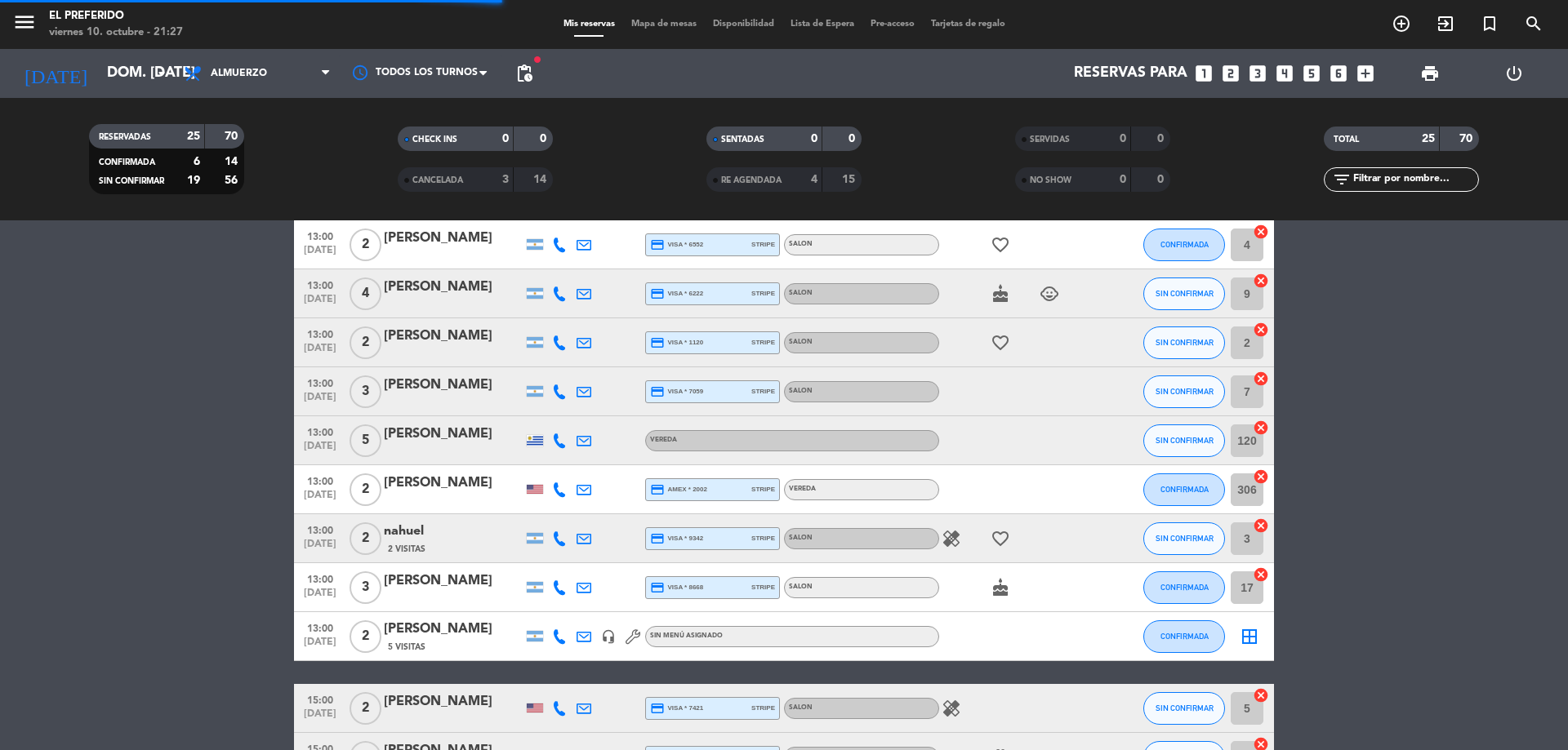
scroll to position [571, 0]
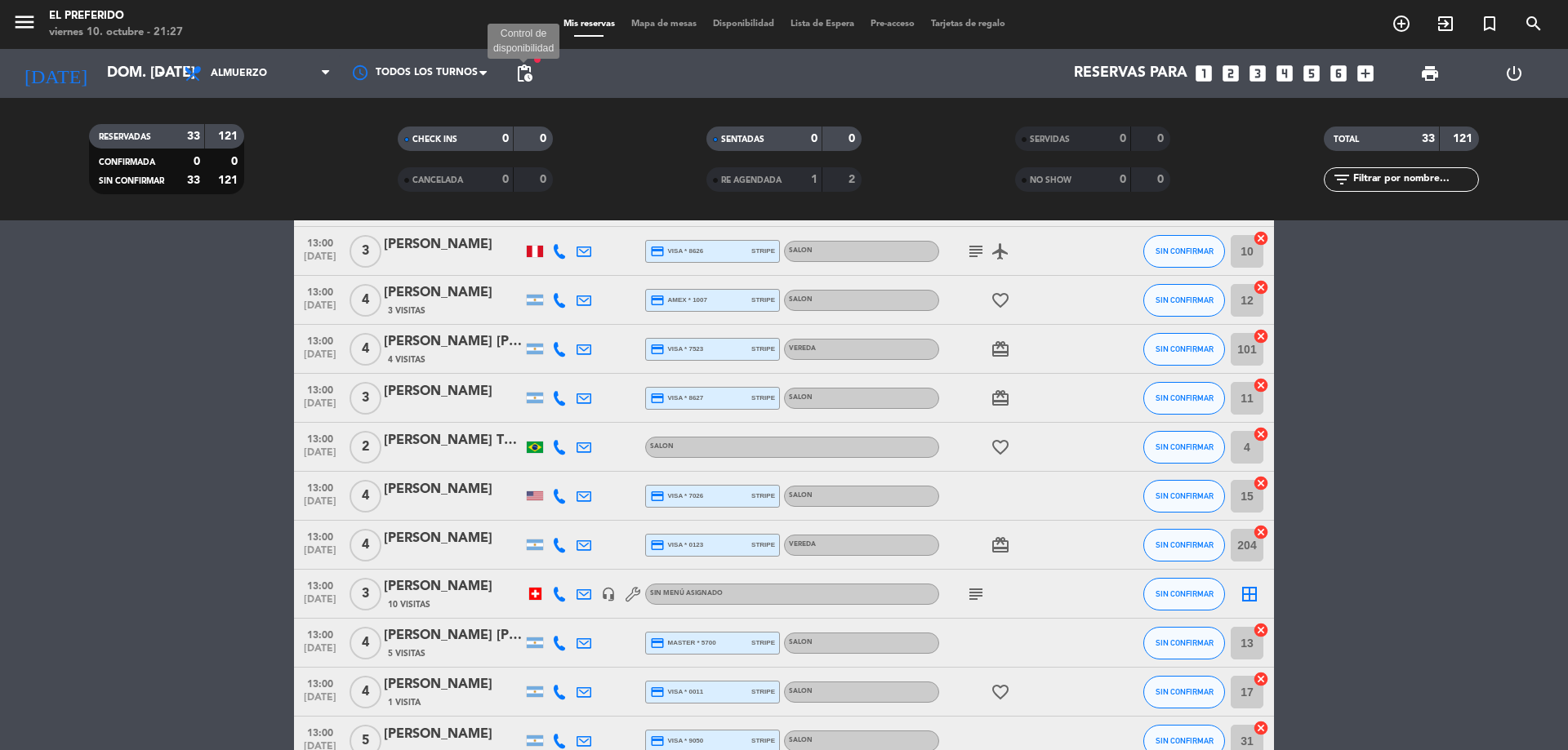
click at [521, 75] on span "pending_actions" at bounding box center [524, 73] width 19 height 19
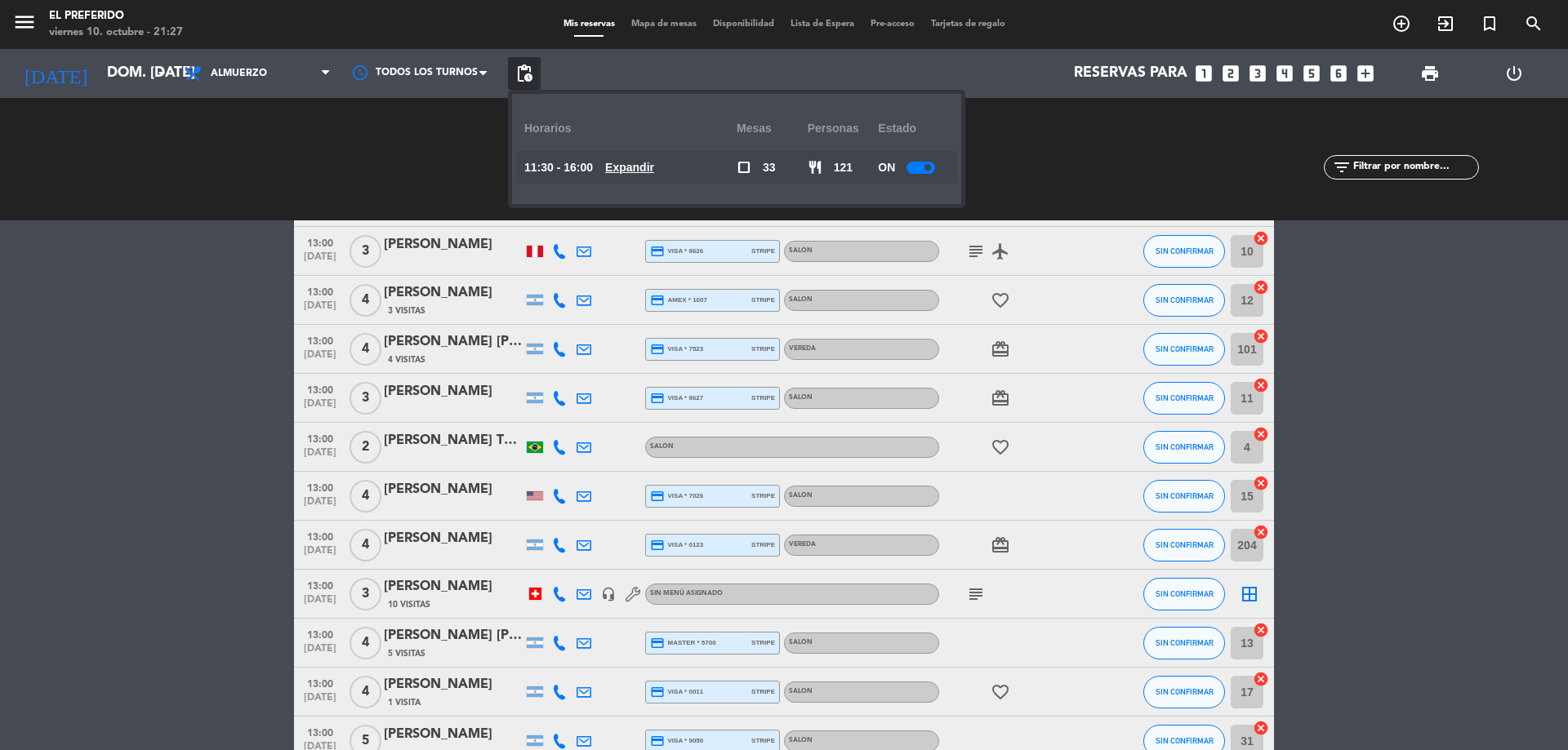
click at [644, 174] on span "Expandir" at bounding box center [629, 168] width 49 height 19
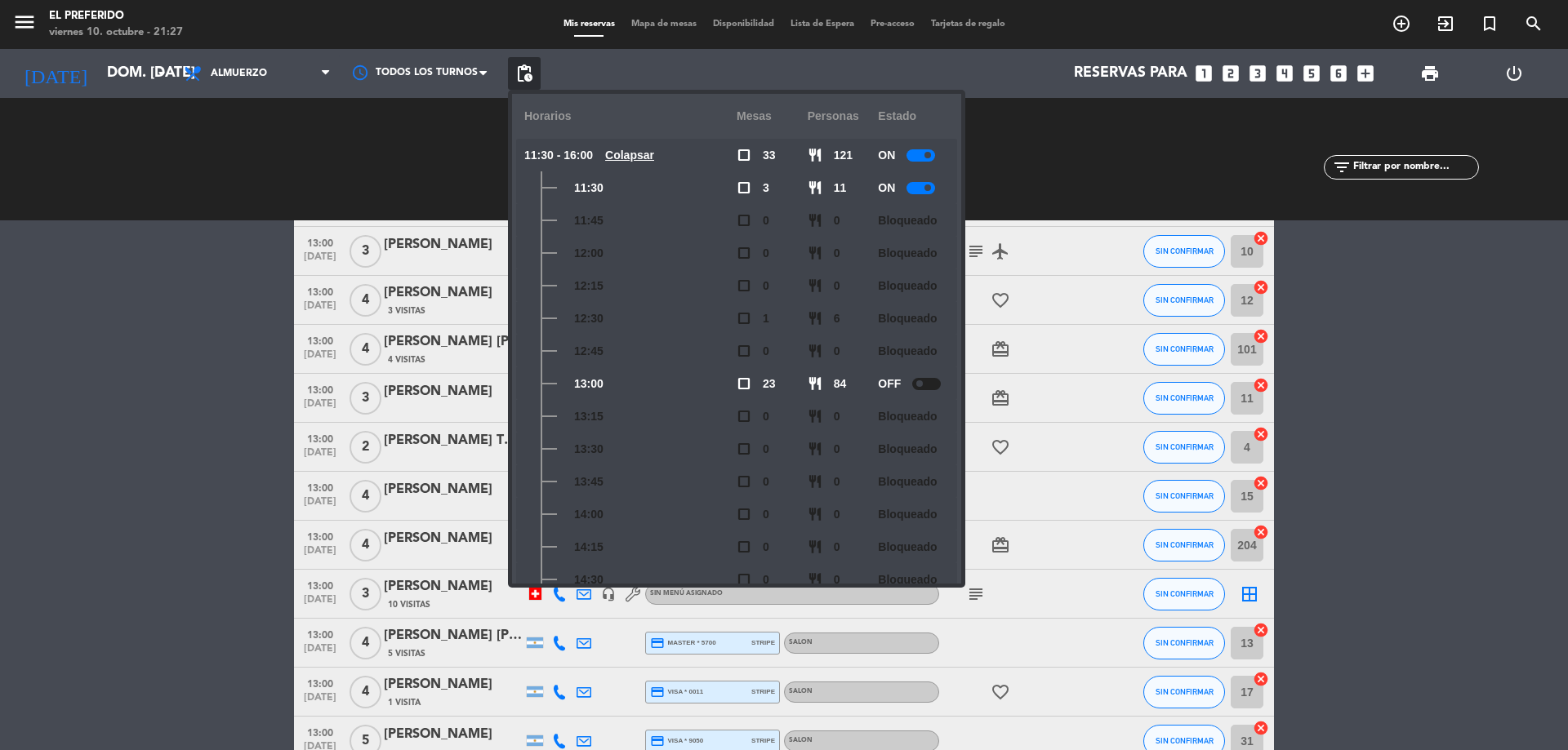
scroll to position [0, 0]
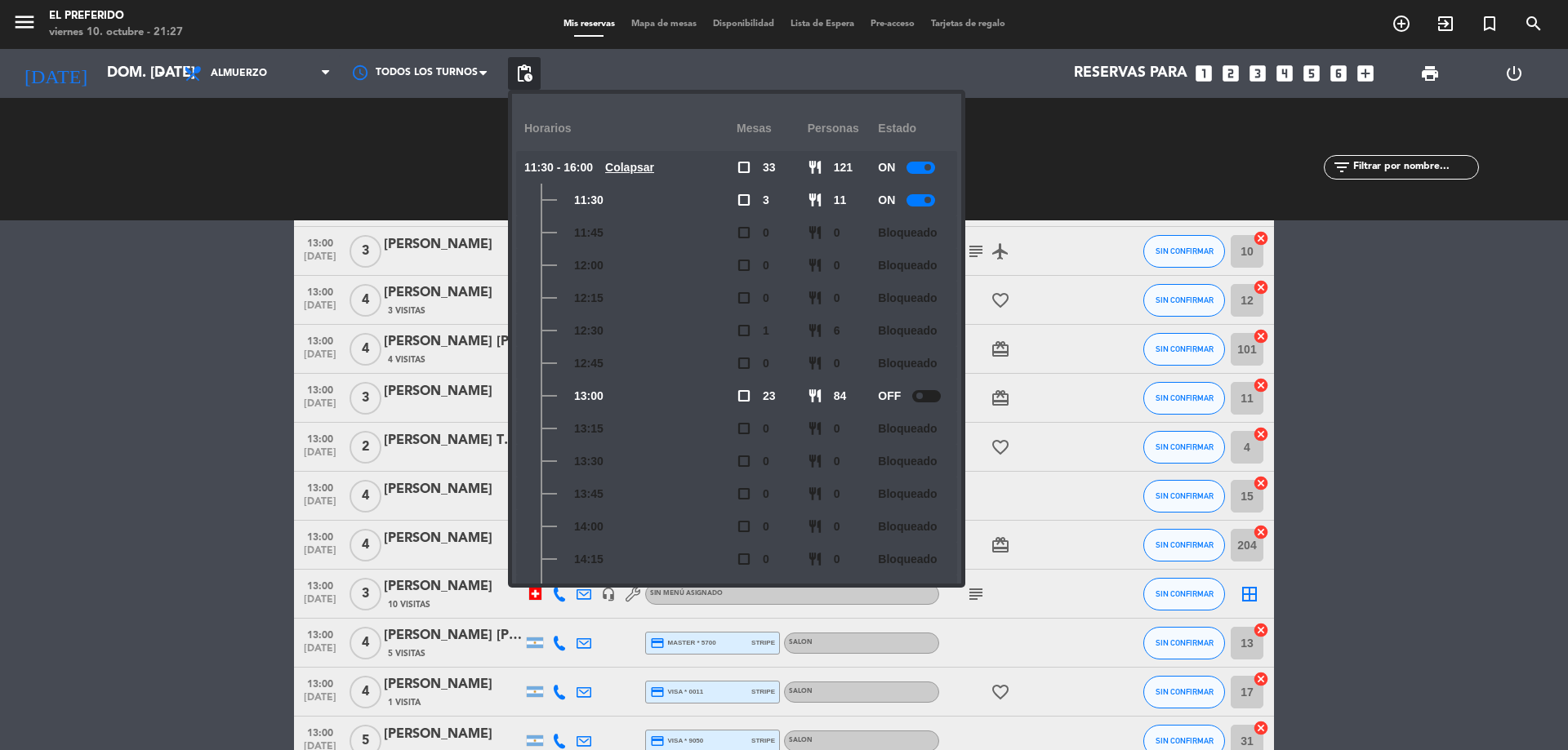
click at [88, 389] on bookings-row "11:30 [DATE] 4 [PERSON_NAME] 2 Visitas credit_card amex * 1006 stripe SALON chi…" at bounding box center [784, 632] width 1568 height 1685
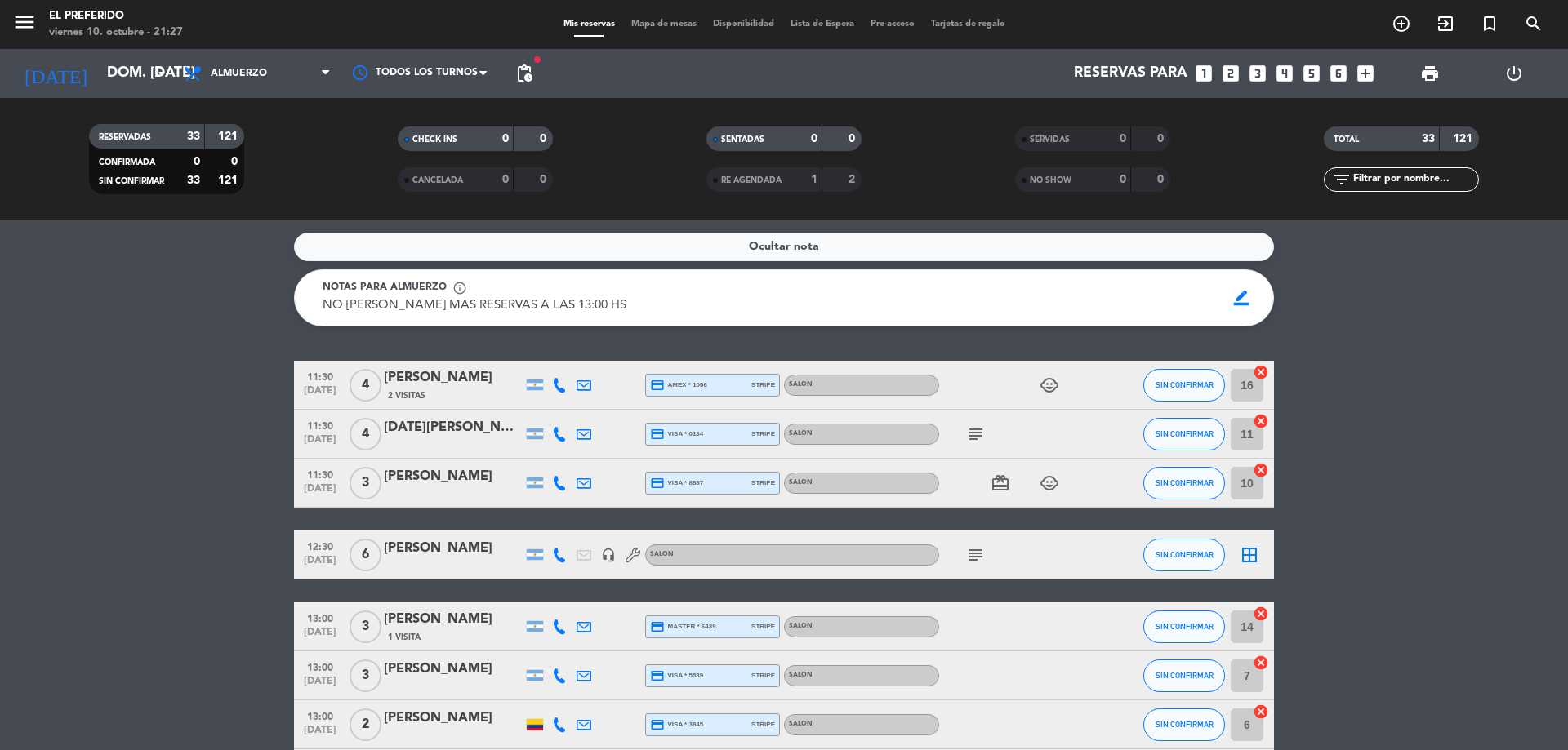
click at [970, 550] on icon "subject" at bounding box center [976, 555] width 19 height 19
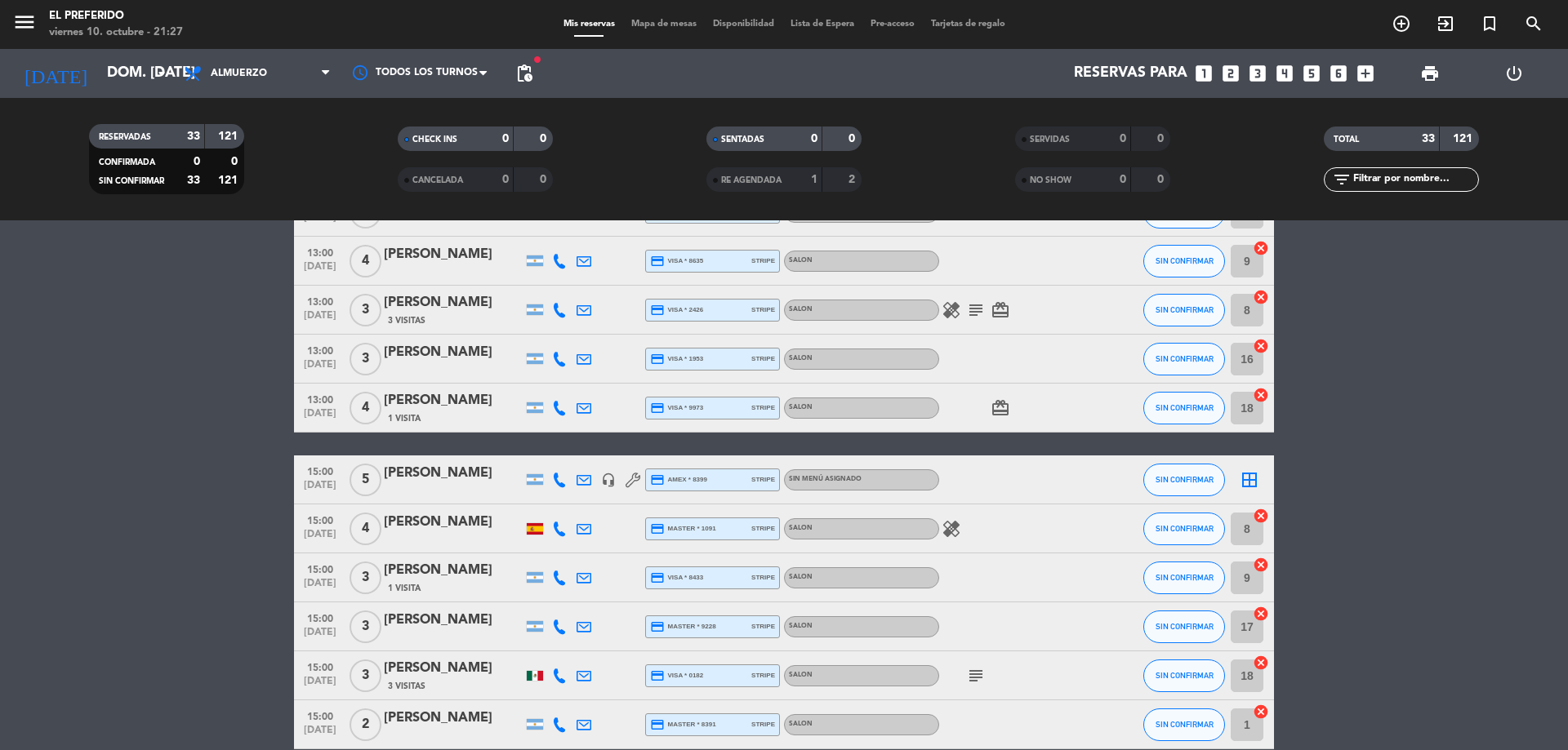
scroll to position [1377, 0]
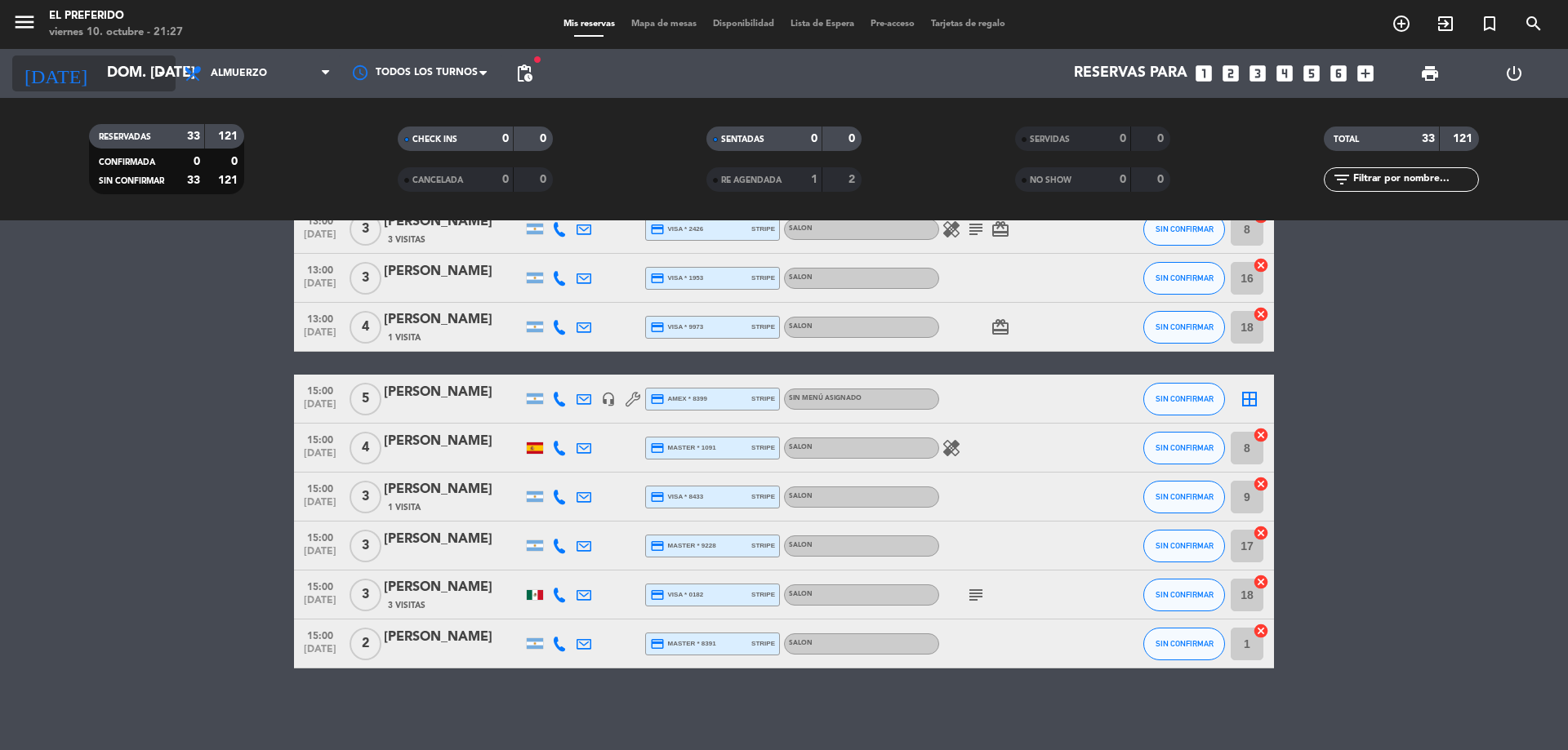
click at [115, 63] on input "dom. [DATE]" at bounding box center [193, 73] width 189 height 33
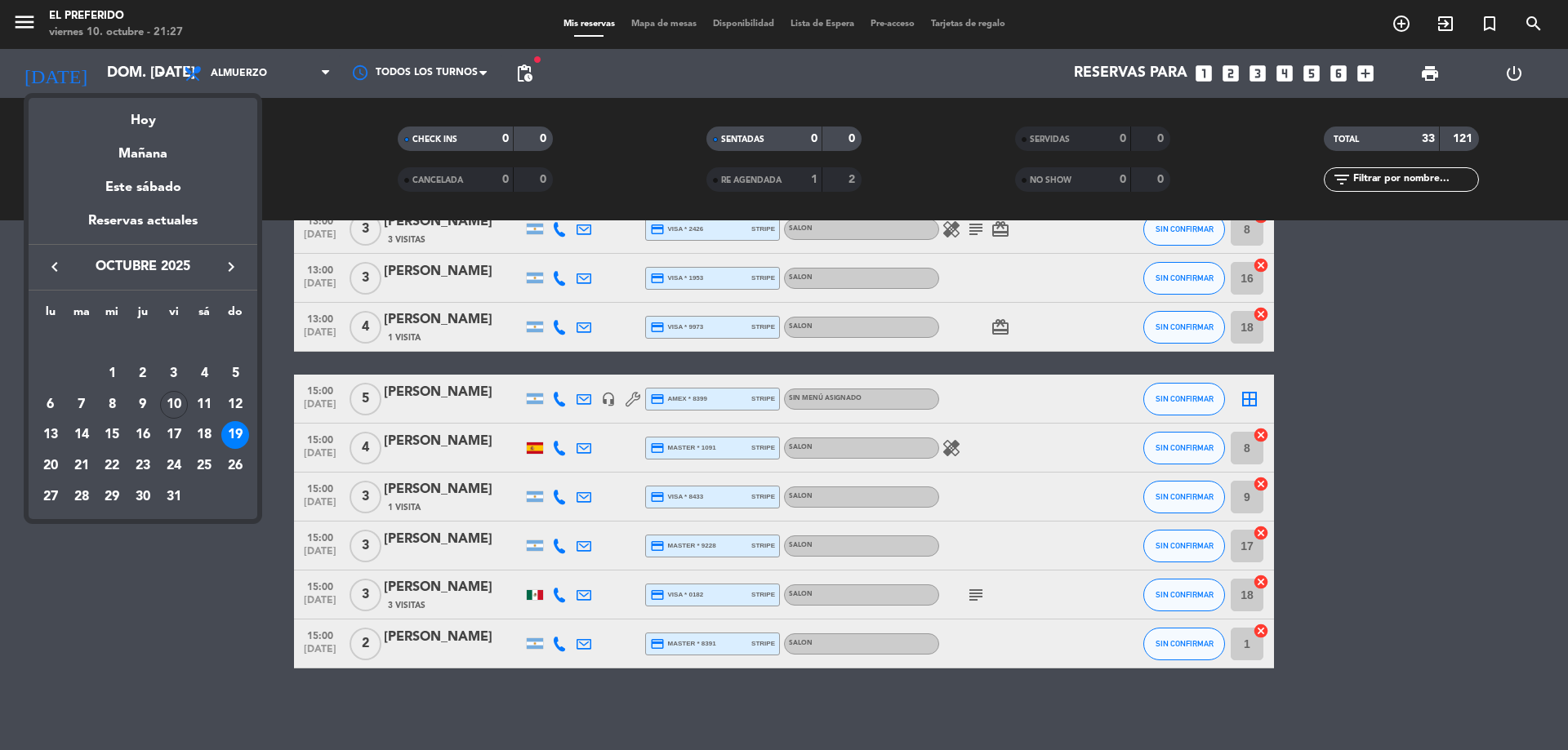
click at [250, 60] on div at bounding box center [784, 375] width 1568 height 750
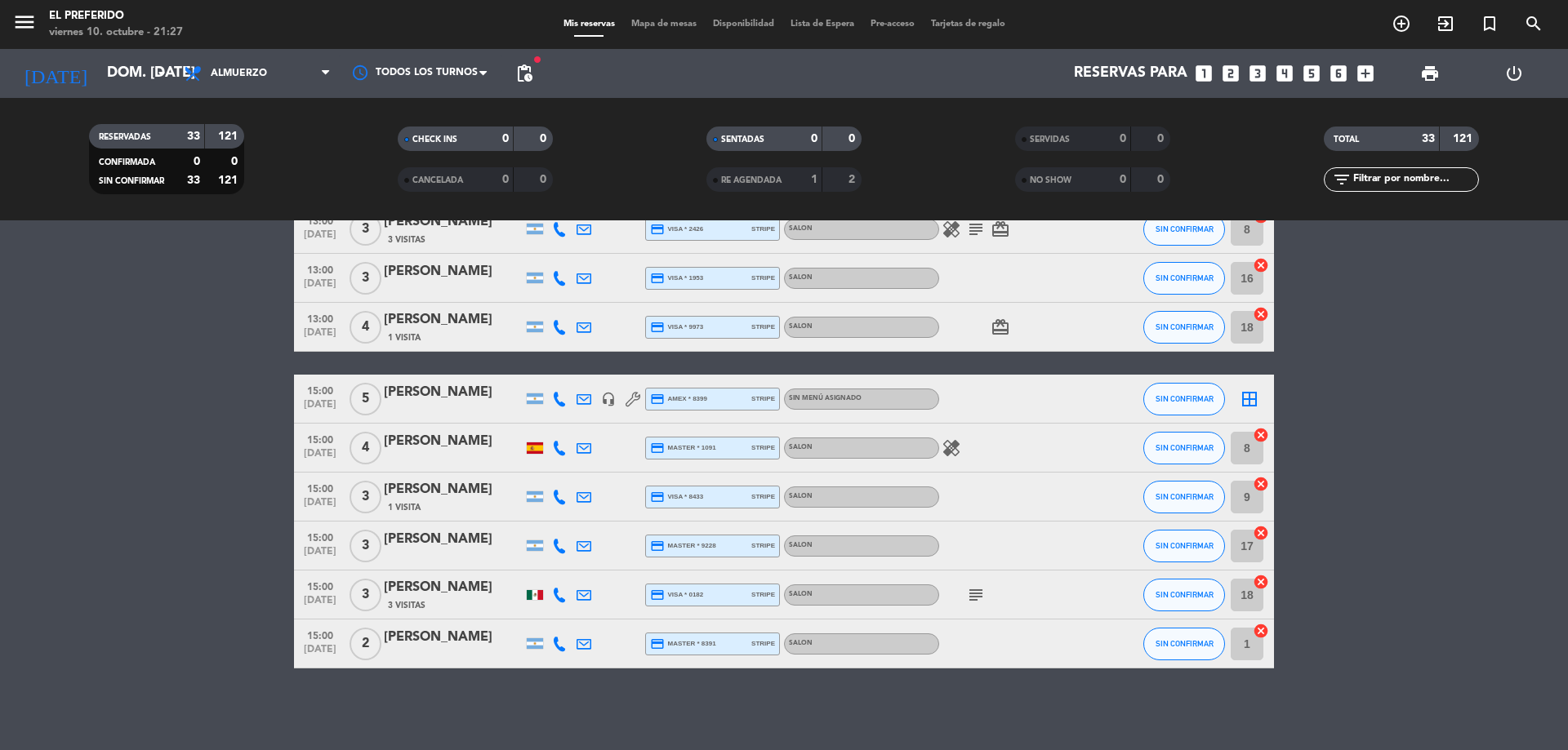
click at [101, 50] on div "[DATE] dom. [DATE] arrow_drop_down" at bounding box center [94, 73] width 164 height 49
click at [120, 73] on input "dom. [DATE]" at bounding box center [193, 73] width 189 height 33
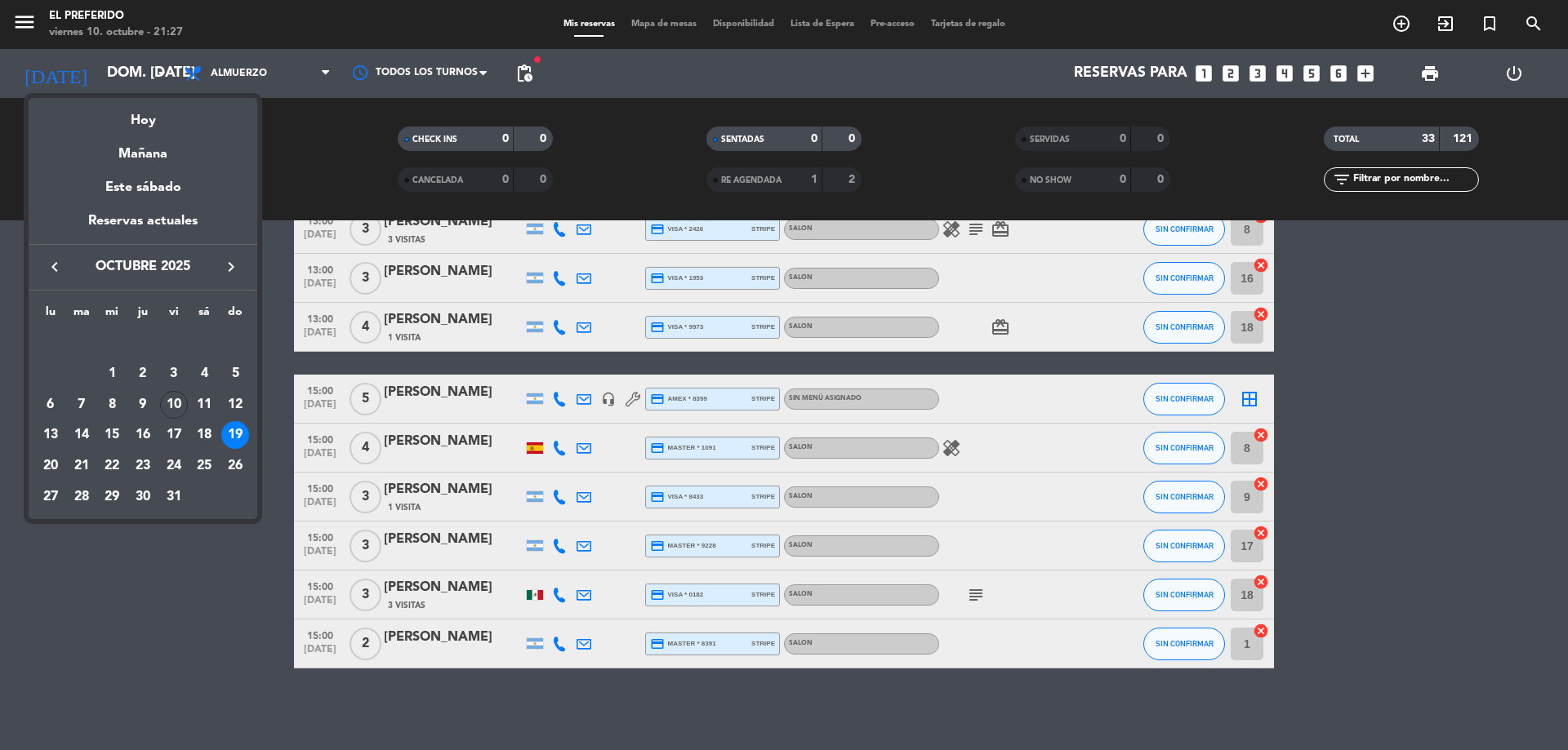
drag, startPoint x: 204, startPoint y: 445, endPoint x: 210, endPoint y: 434, distance: 12.5
click at [205, 445] on div "18" at bounding box center [204, 435] width 28 height 28
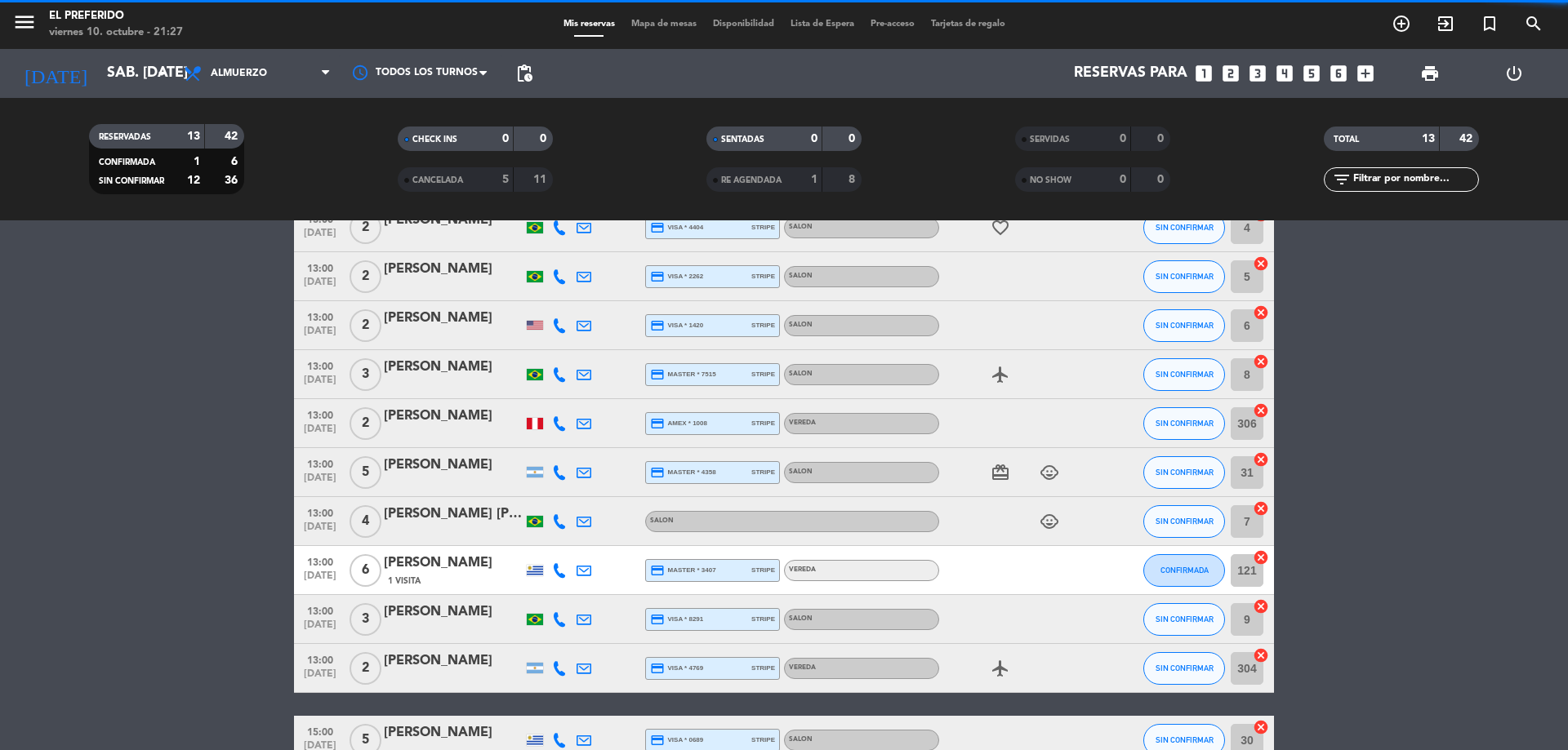
scroll to position [0, 0]
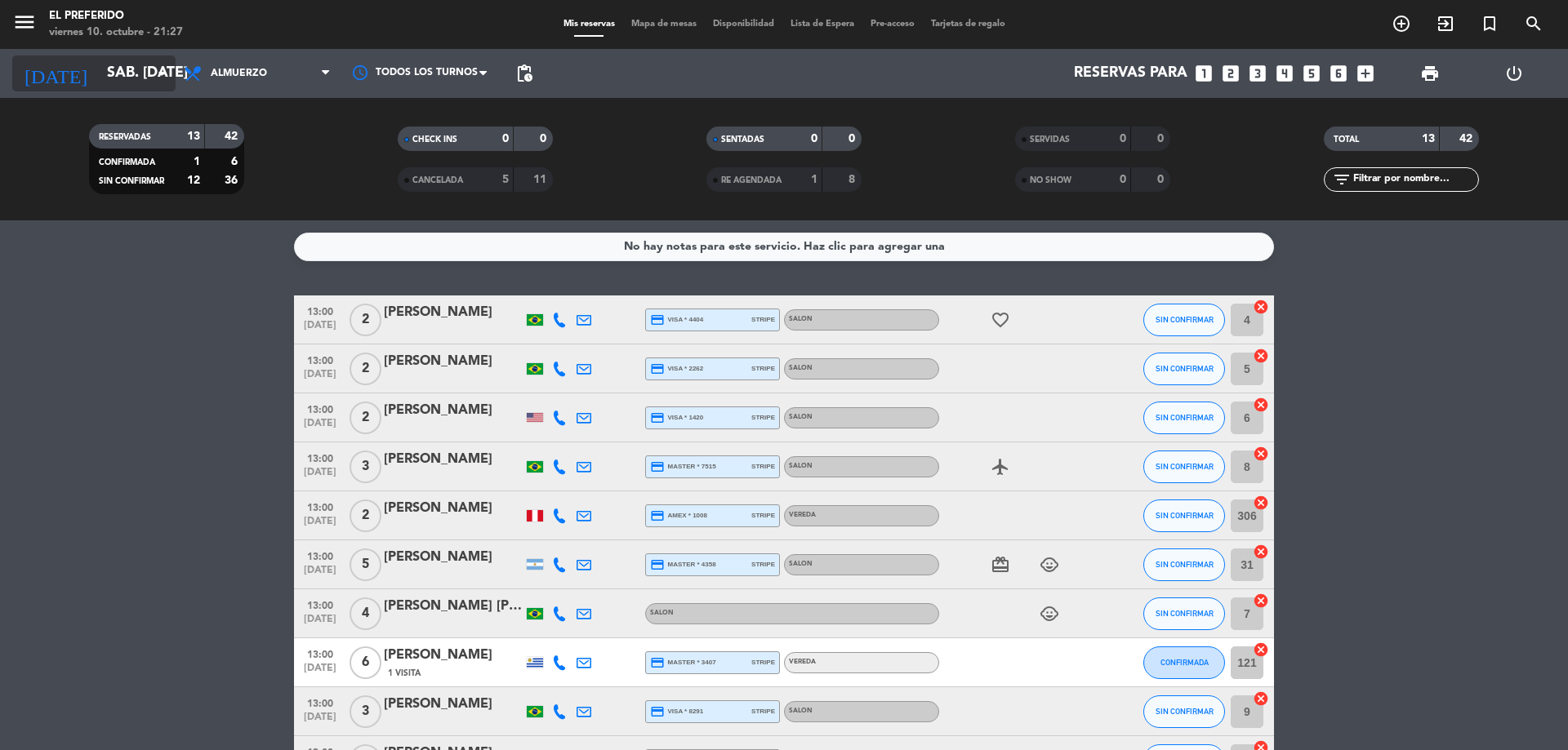
click at [156, 79] on icon "arrow_drop_down" at bounding box center [161, 73] width 19 height 19
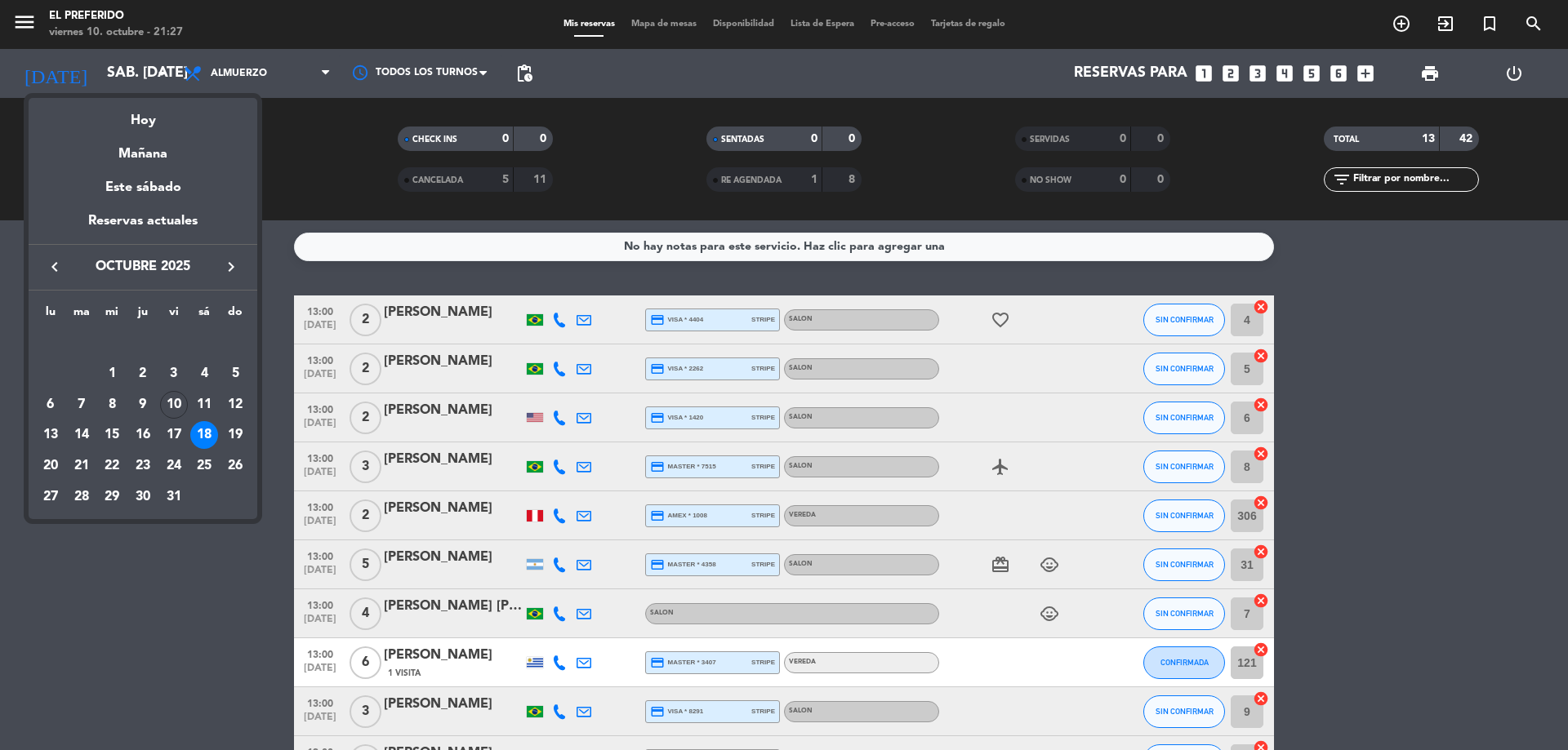
click at [53, 435] on div "13" at bounding box center [50, 435] width 28 height 28
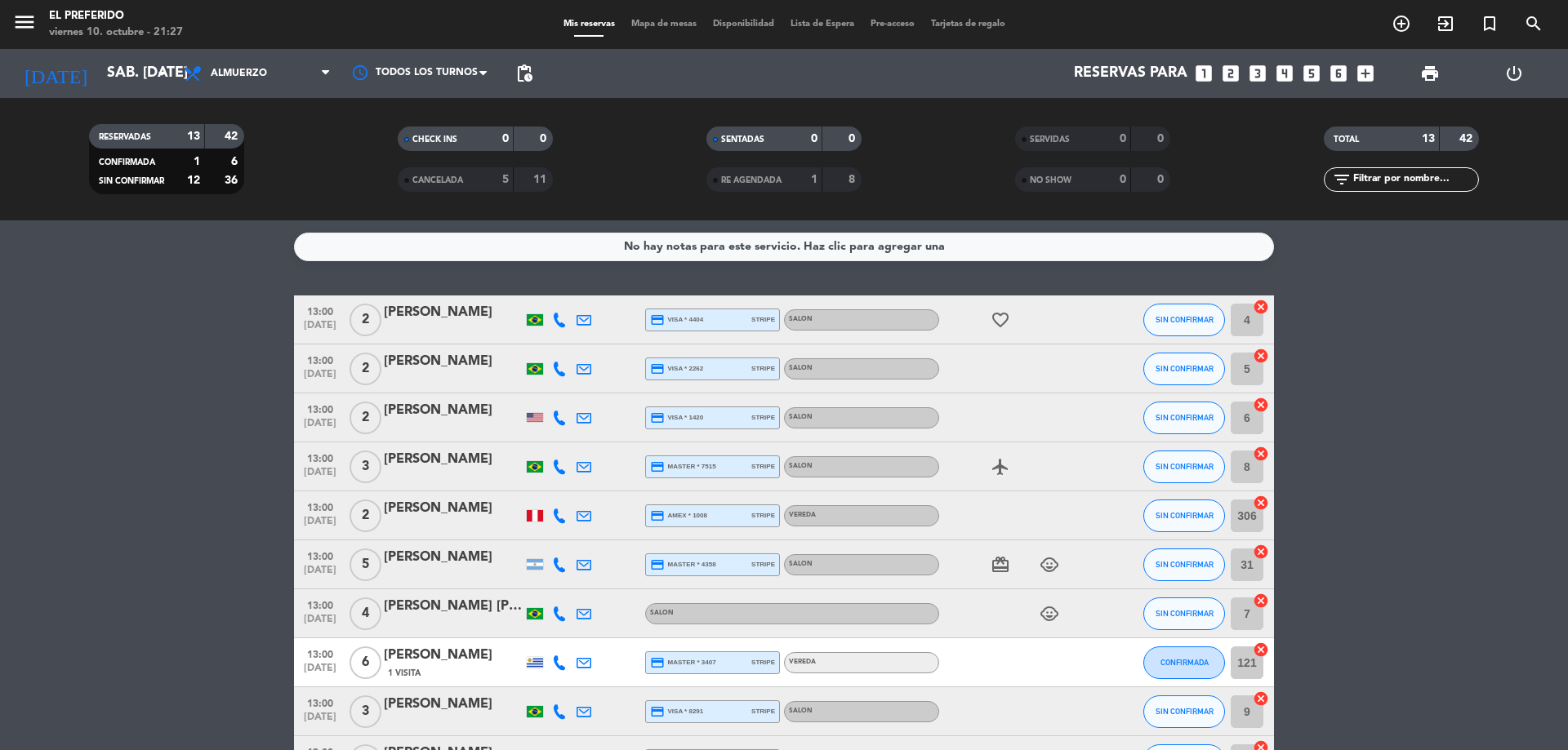
type input "lun. [DATE]"
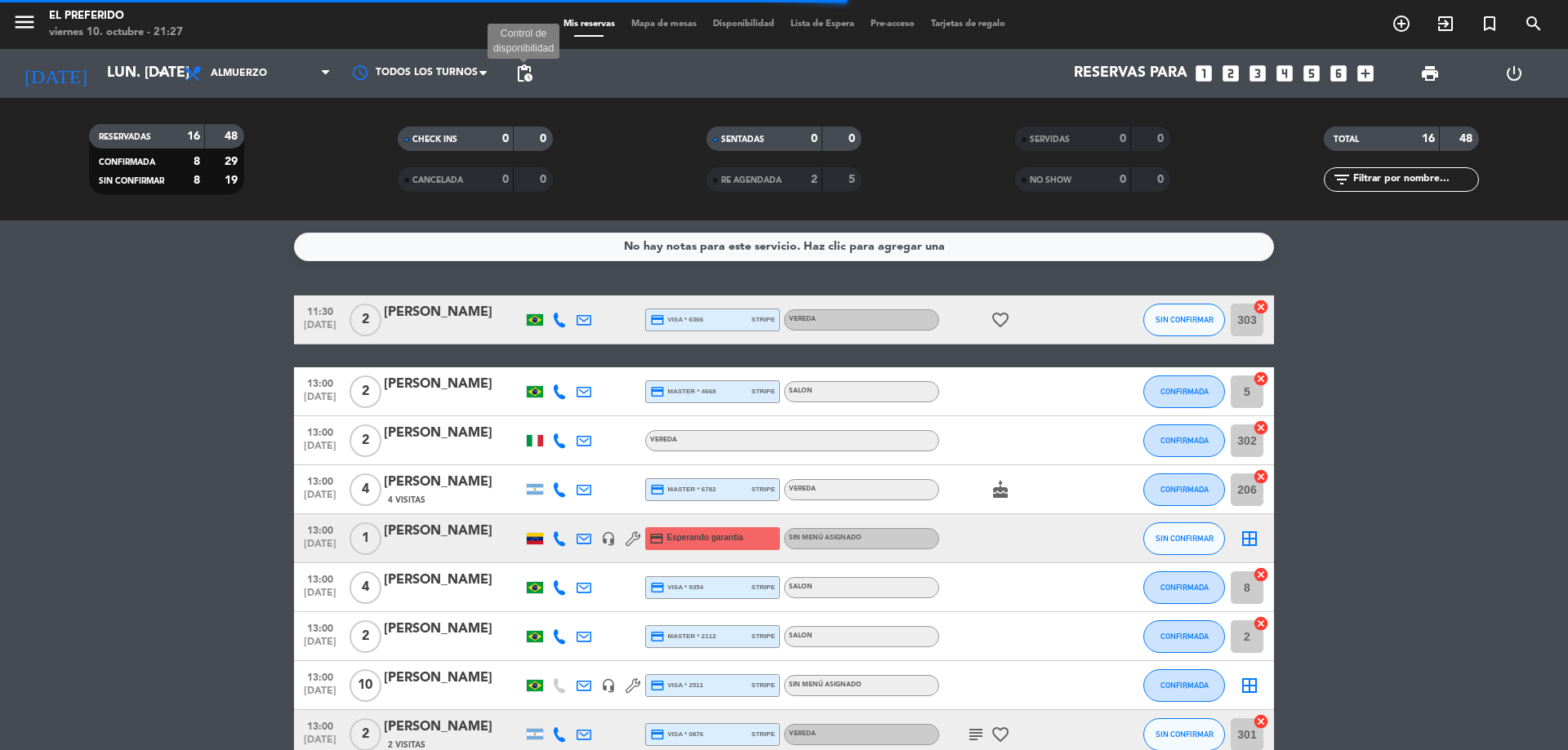
click at [532, 77] on span "pending_actions" at bounding box center [524, 73] width 19 height 19
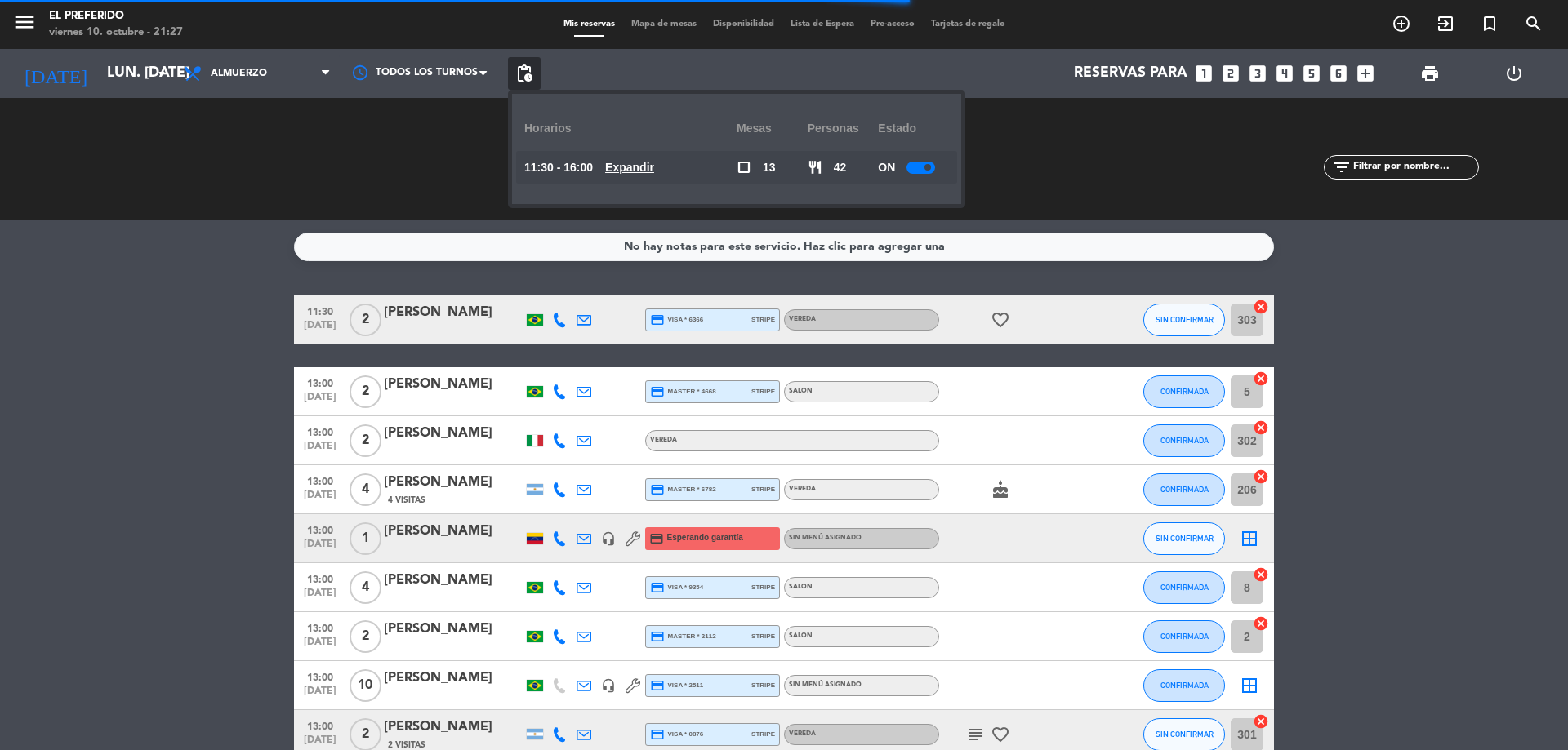
click at [637, 167] on u "Expandir" at bounding box center [629, 168] width 49 height 13
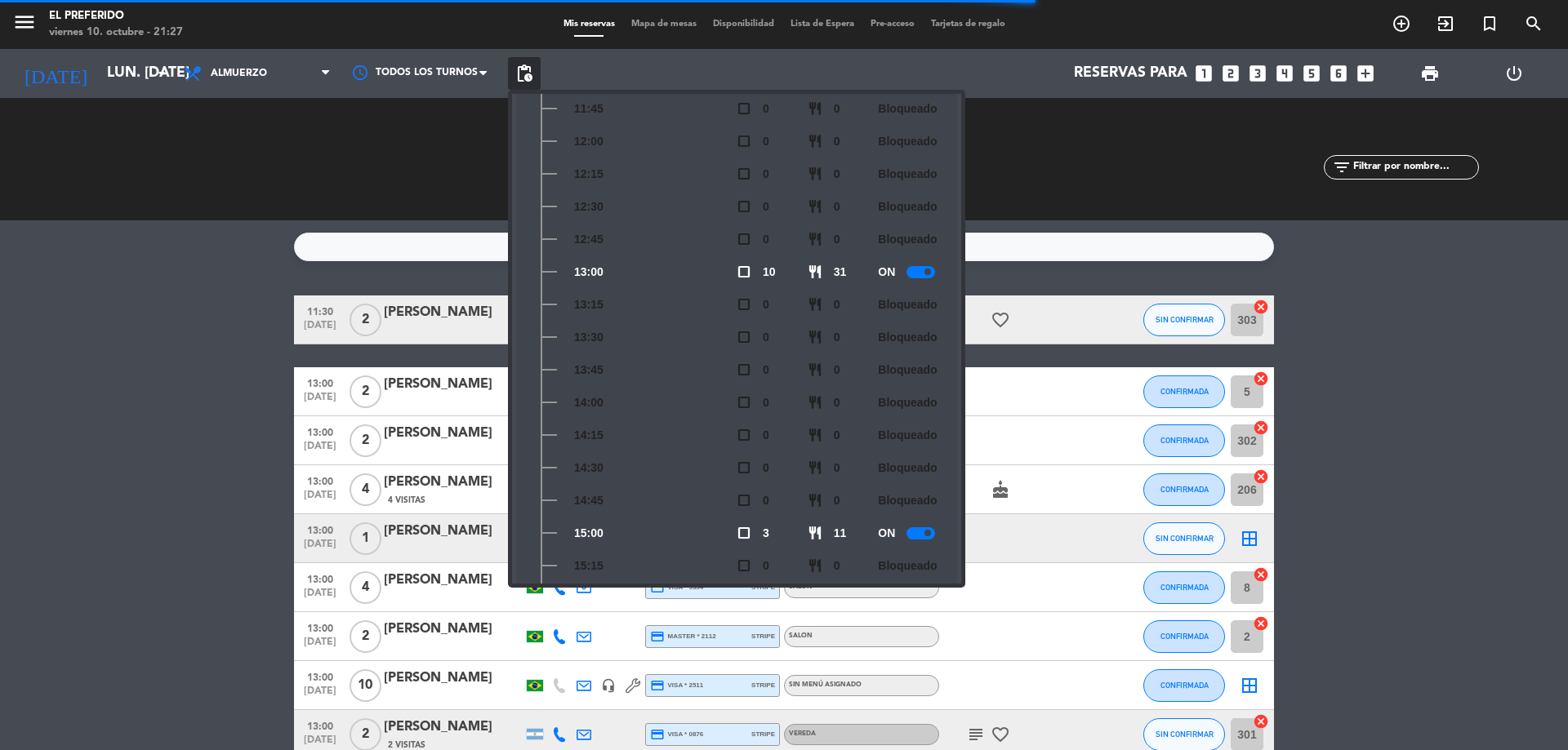
scroll to position [241, 0]
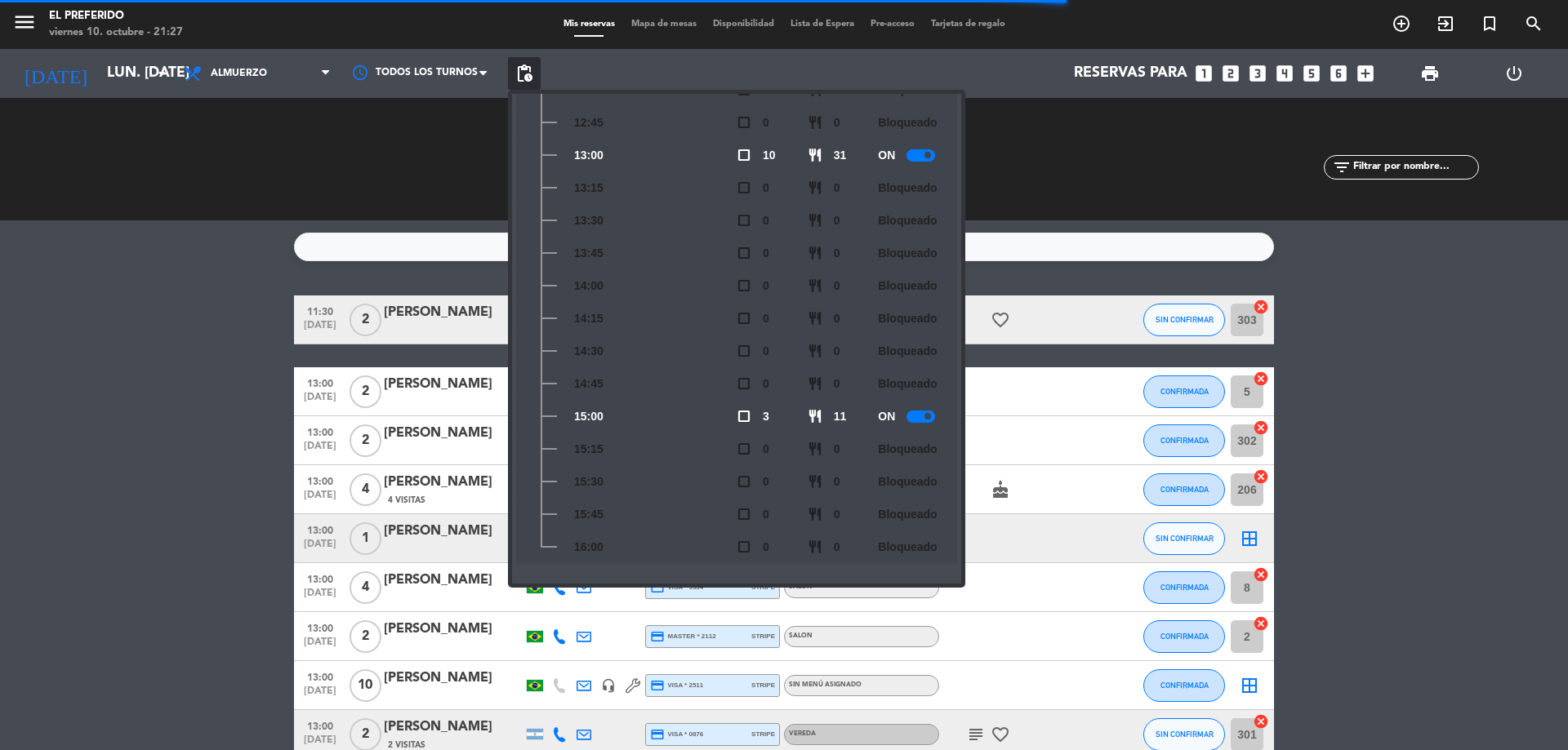
drag, startPoint x: 91, startPoint y: 306, endPoint x: 128, endPoint y: 252, distance: 65.5
click at [93, 301] on bookings-row "11:30 [DATE] 2 TIAGO [PERSON_NAME] credit_card visa * 6366 stripe VEREDA favori…" at bounding box center [784, 710] width 1568 height 829
